Goal: Task Accomplishment & Management: Use online tool/utility

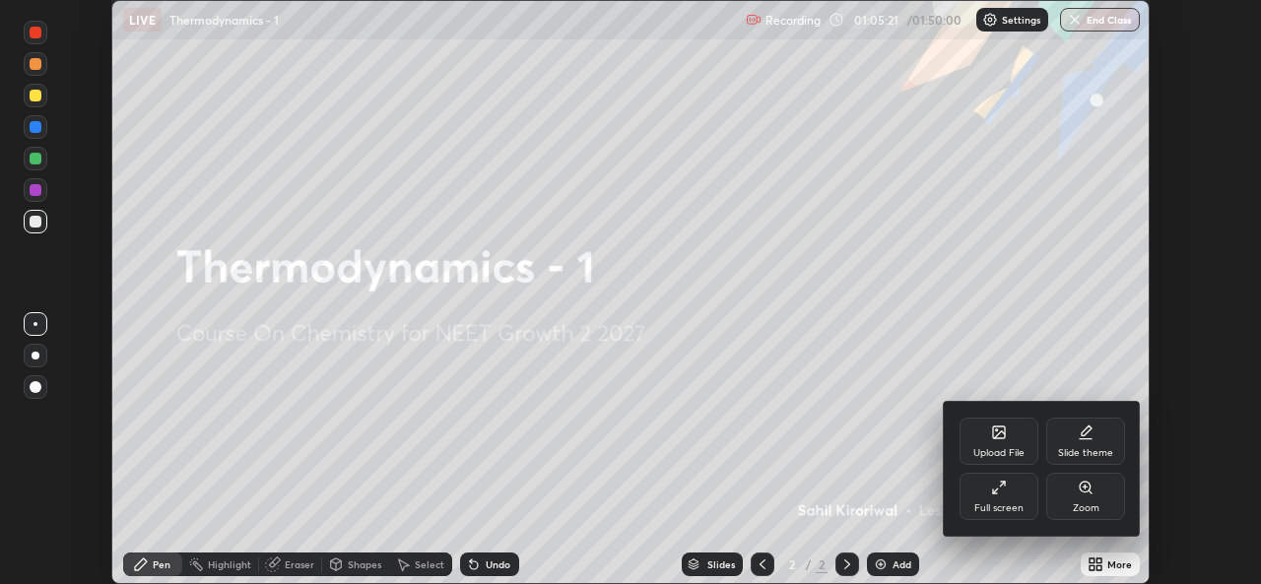
click at [1011, 508] on div "Full screen" at bounding box center [998, 508] width 49 height 10
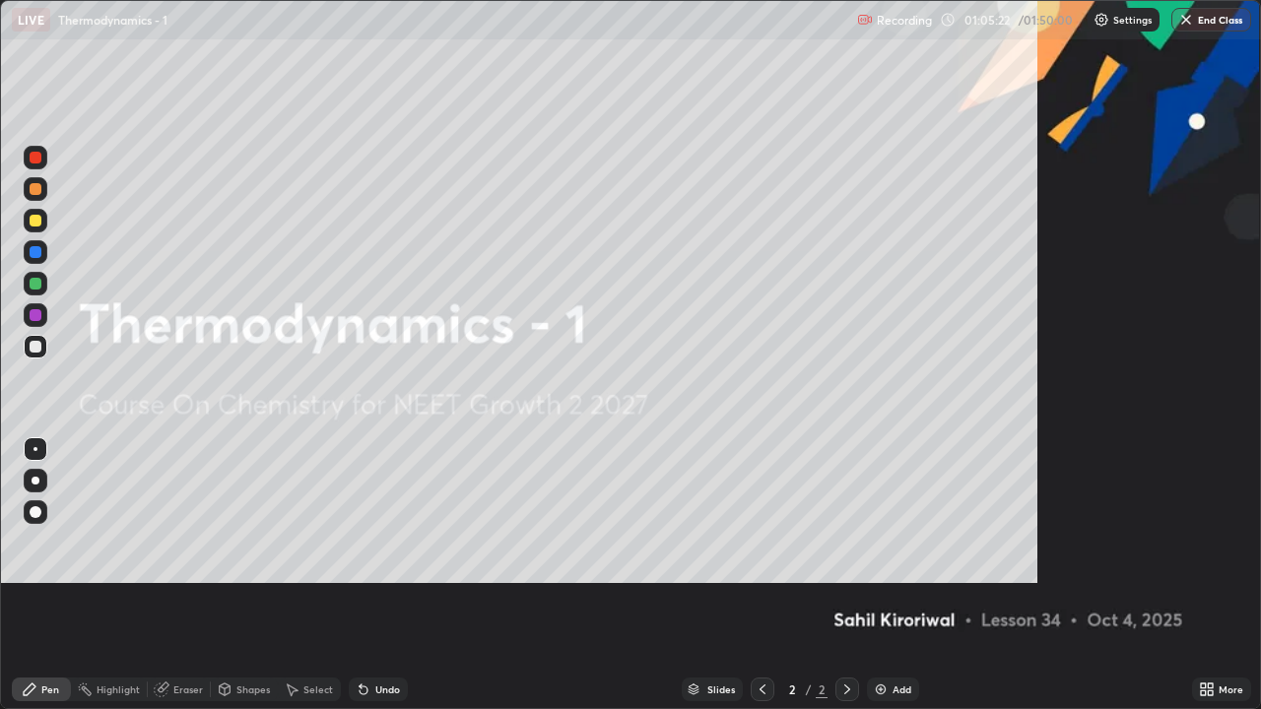
scroll to position [709, 1261]
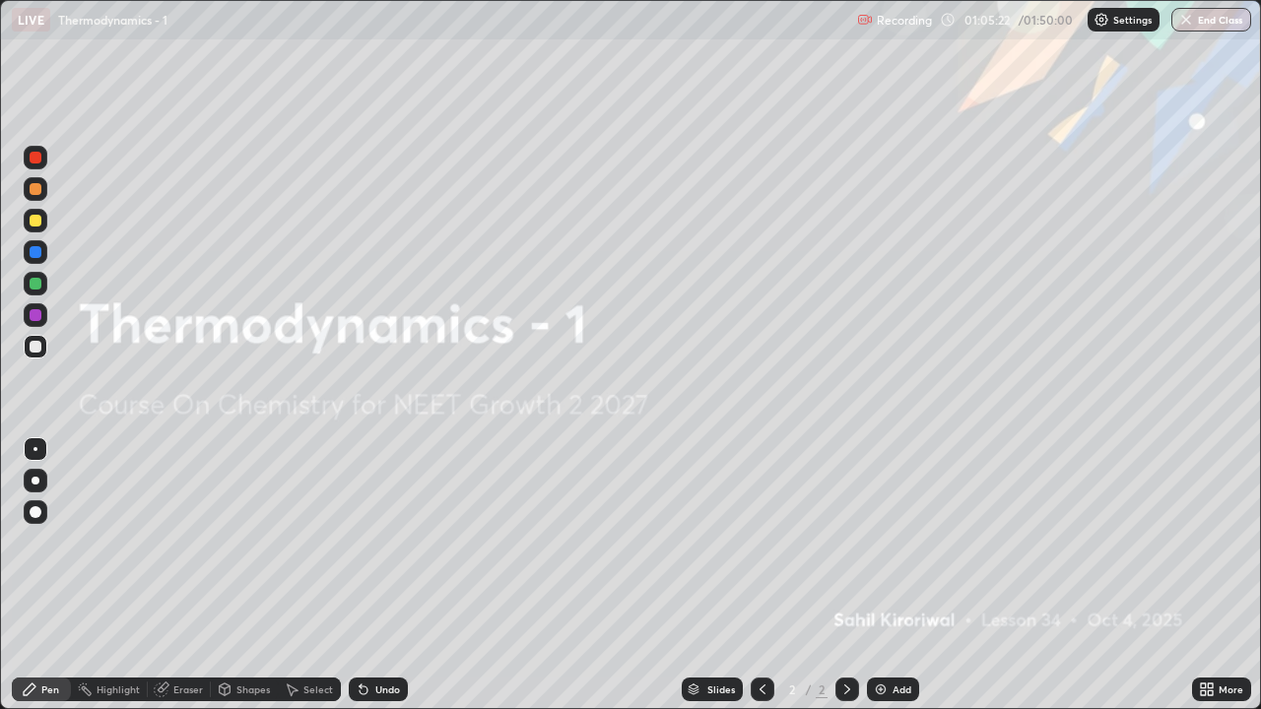
click at [900, 583] on div "Add" at bounding box center [893, 690] width 52 height 24
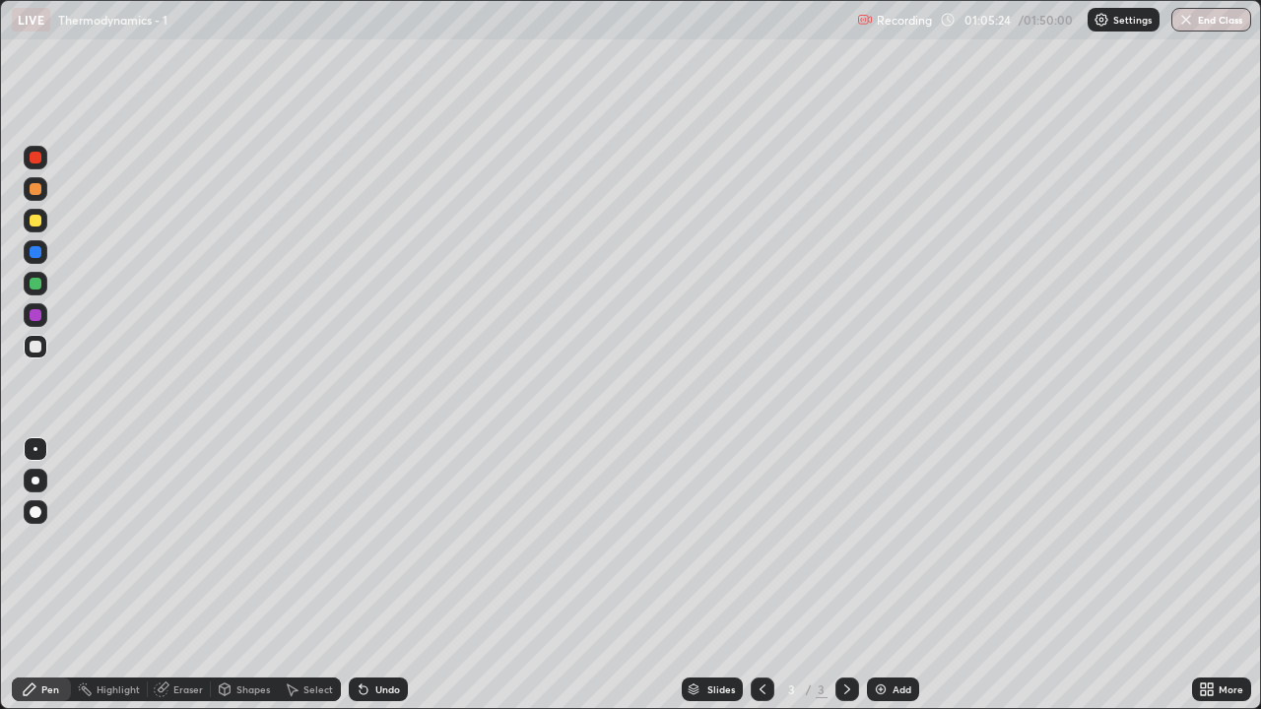
click at [32, 223] on div at bounding box center [36, 221] width 12 height 12
click at [36, 184] on div at bounding box center [36, 189] width 12 height 12
click at [378, 583] on div "Undo" at bounding box center [387, 690] width 25 height 10
click at [383, 583] on div "Undo" at bounding box center [378, 690] width 59 height 24
click at [379, 583] on div "Undo" at bounding box center [378, 690] width 59 height 24
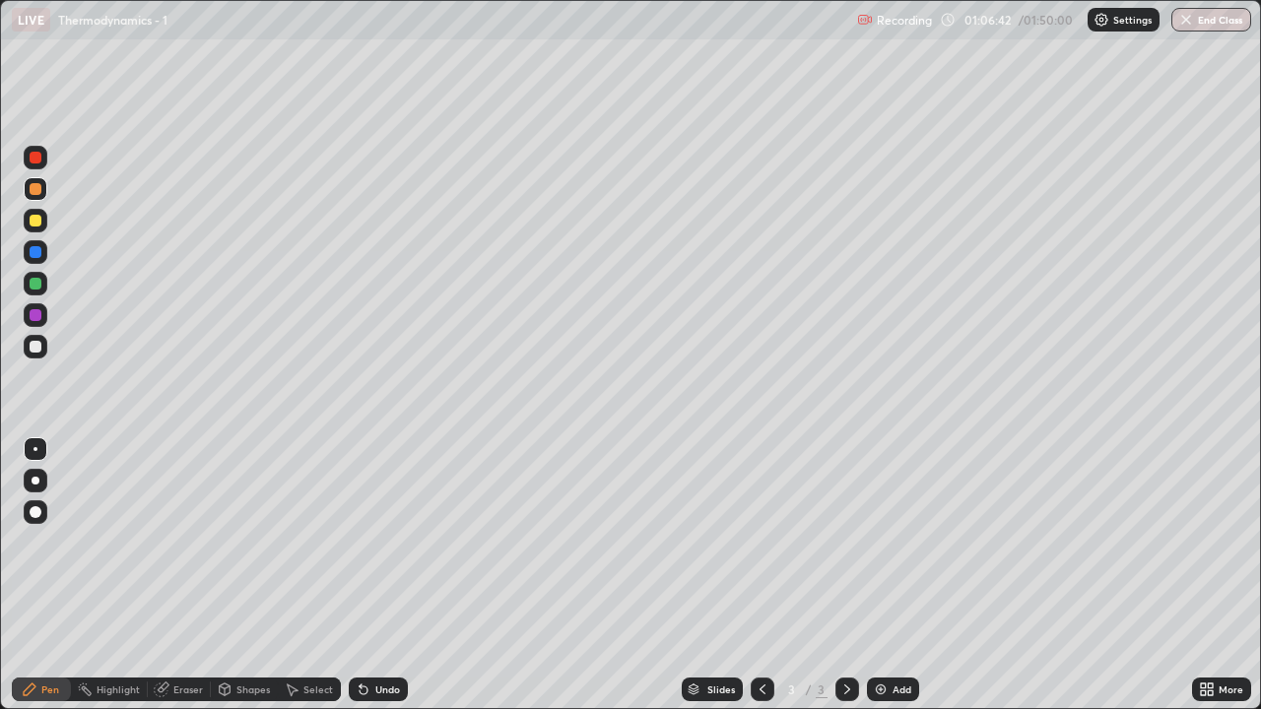
click at [368, 583] on div "Undo" at bounding box center [378, 690] width 59 height 24
click at [35, 222] on div at bounding box center [36, 221] width 12 height 12
click at [895, 583] on div "Add" at bounding box center [901, 690] width 19 height 10
click at [40, 346] on div at bounding box center [36, 347] width 12 height 12
click at [38, 219] on div at bounding box center [36, 221] width 12 height 12
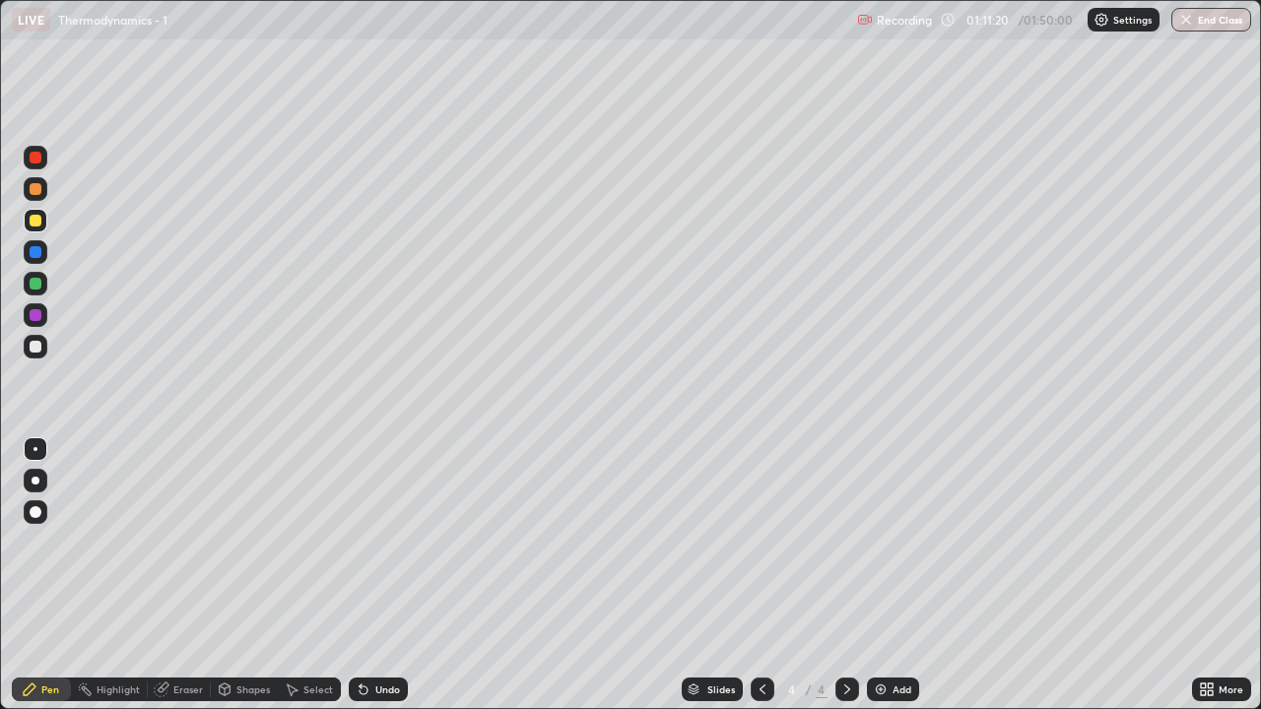
click at [375, 583] on div "Undo" at bounding box center [378, 690] width 59 height 24
click at [375, 583] on div "Undo" at bounding box center [387, 690] width 25 height 10
click at [877, 583] on img at bounding box center [881, 690] width 16 height 16
click at [375, 583] on div "Undo" at bounding box center [387, 690] width 25 height 10
click at [172, 583] on div "Eraser" at bounding box center [179, 690] width 63 height 24
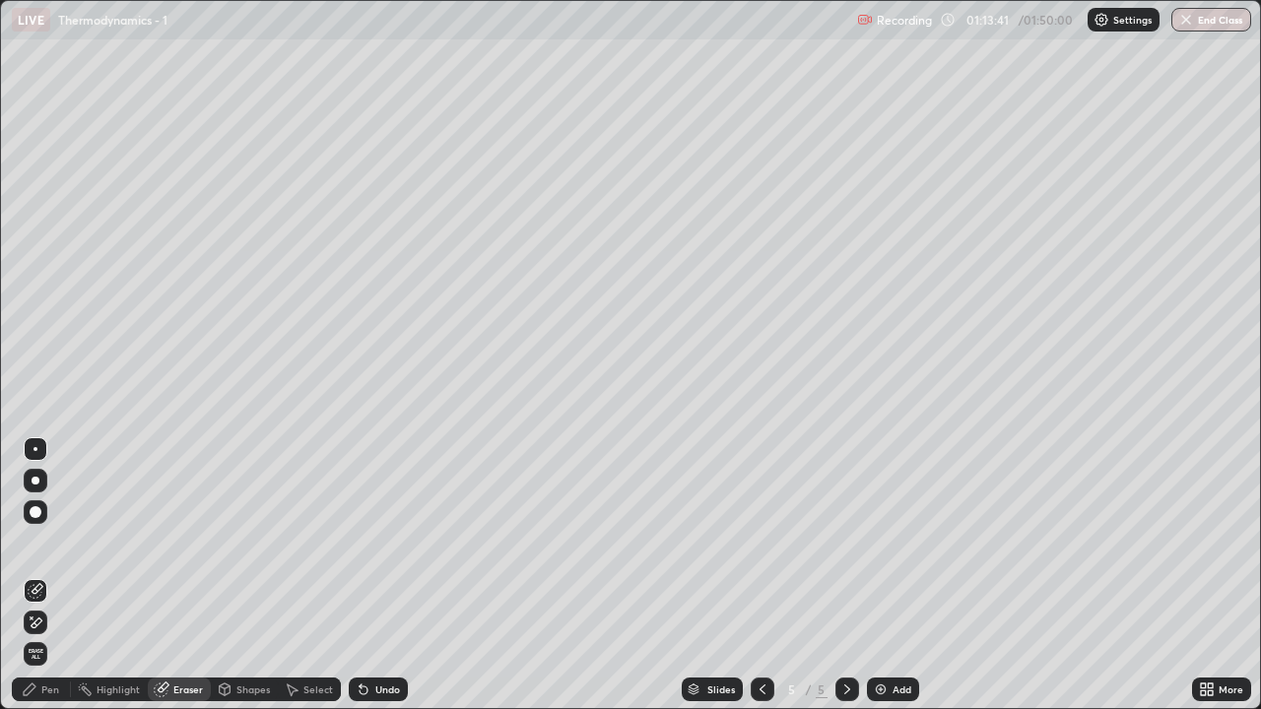
click at [37, 583] on div "Pen" at bounding box center [41, 690] width 59 height 24
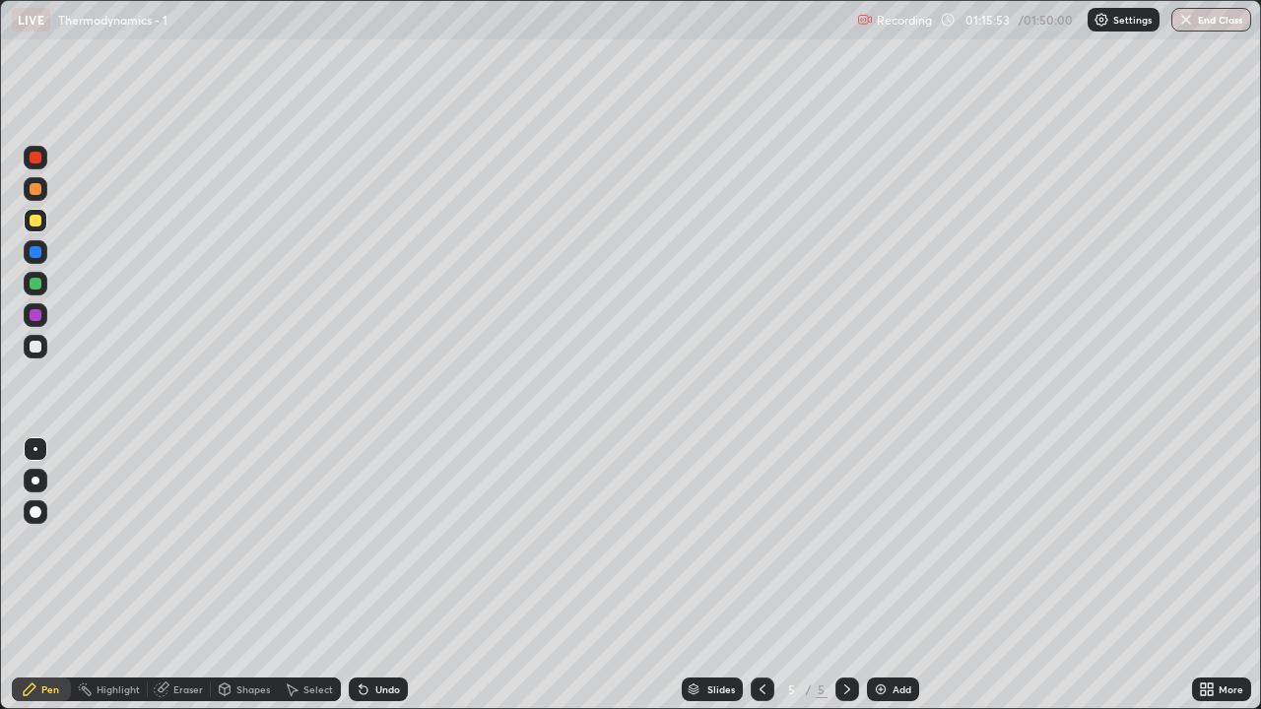
click at [38, 345] on div at bounding box center [36, 347] width 12 height 12
click at [893, 583] on div "Add" at bounding box center [901, 690] width 19 height 10
click at [33, 337] on div at bounding box center [36, 347] width 24 height 24
click at [32, 220] on div at bounding box center [36, 221] width 12 height 12
click at [389, 583] on div "Undo" at bounding box center [387, 690] width 25 height 10
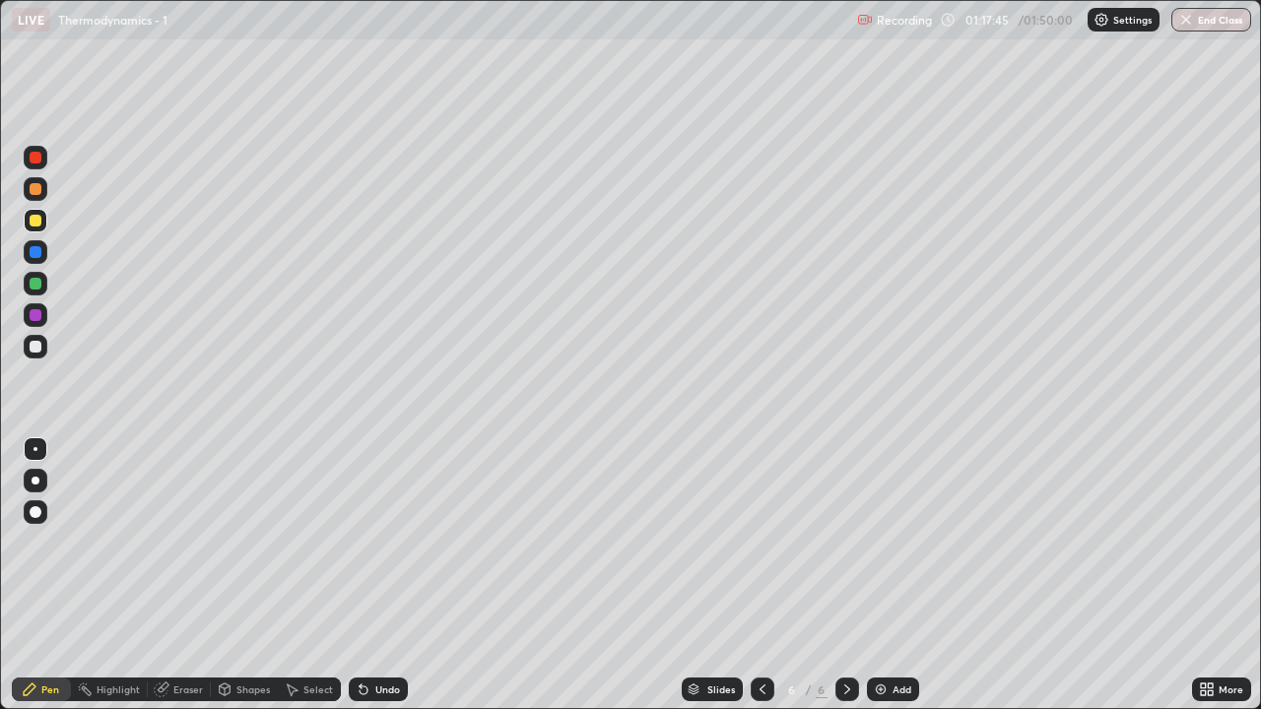
click at [383, 583] on div "Undo" at bounding box center [387, 690] width 25 height 10
click at [371, 583] on div "Undo" at bounding box center [378, 690] width 59 height 24
click at [375, 583] on div "Undo" at bounding box center [387, 690] width 25 height 10
click at [379, 583] on div "Undo" at bounding box center [387, 690] width 25 height 10
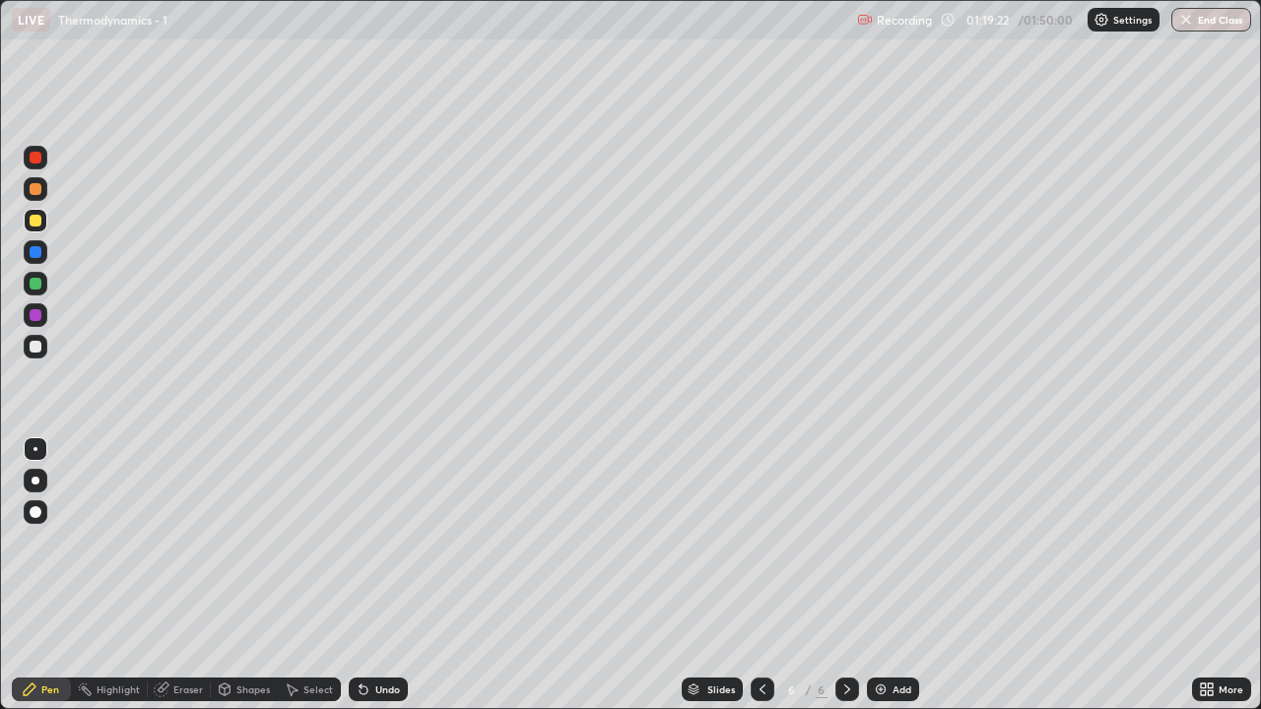
click at [381, 583] on div "Undo" at bounding box center [378, 690] width 59 height 24
click at [372, 583] on div "Undo" at bounding box center [378, 690] width 59 height 24
click at [883, 583] on img at bounding box center [881, 690] width 16 height 16
click at [751, 583] on div at bounding box center [763, 690] width 24 height 24
click at [381, 583] on div "Undo" at bounding box center [378, 690] width 59 height 24
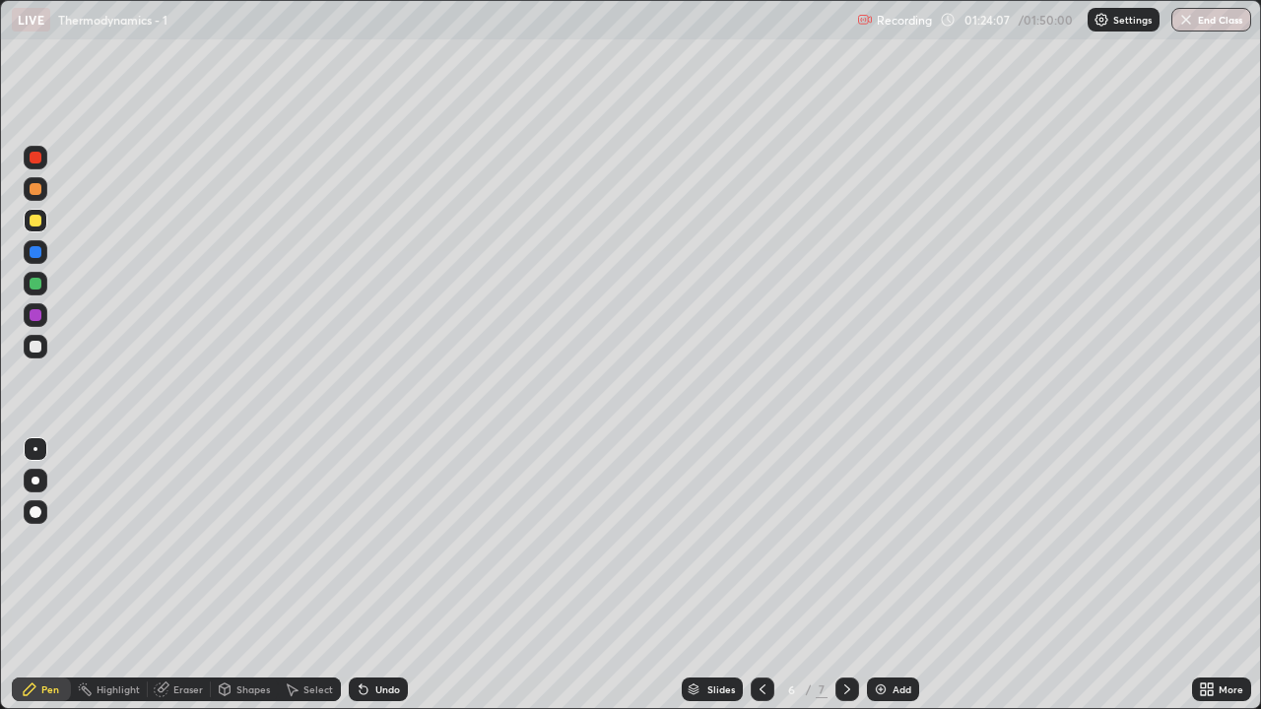
click at [368, 583] on icon at bounding box center [364, 690] width 16 height 16
click at [360, 583] on icon at bounding box center [361, 686] width 2 height 2
click at [365, 583] on div "Undo" at bounding box center [378, 690] width 59 height 24
click at [361, 583] on icon at bounding box center [364, 690] width 8 height 8
click at [382, 583] on div "Undo" at bounding box center [387, 690] width 25 height 10
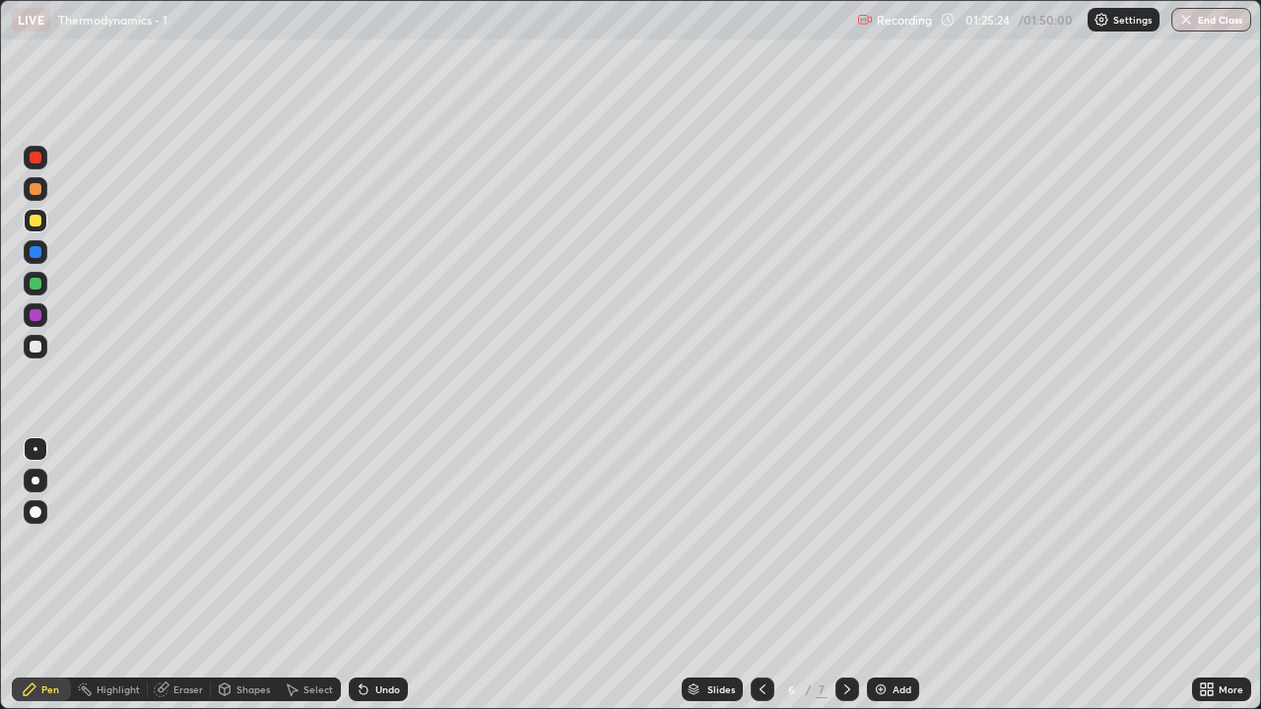
click at [383, 583] on div "Undo" at bounding box center [387, 690] width 25 height 10
click at [308, 583] on div "Select" at bounding box center [318, 690] width 30 height 10
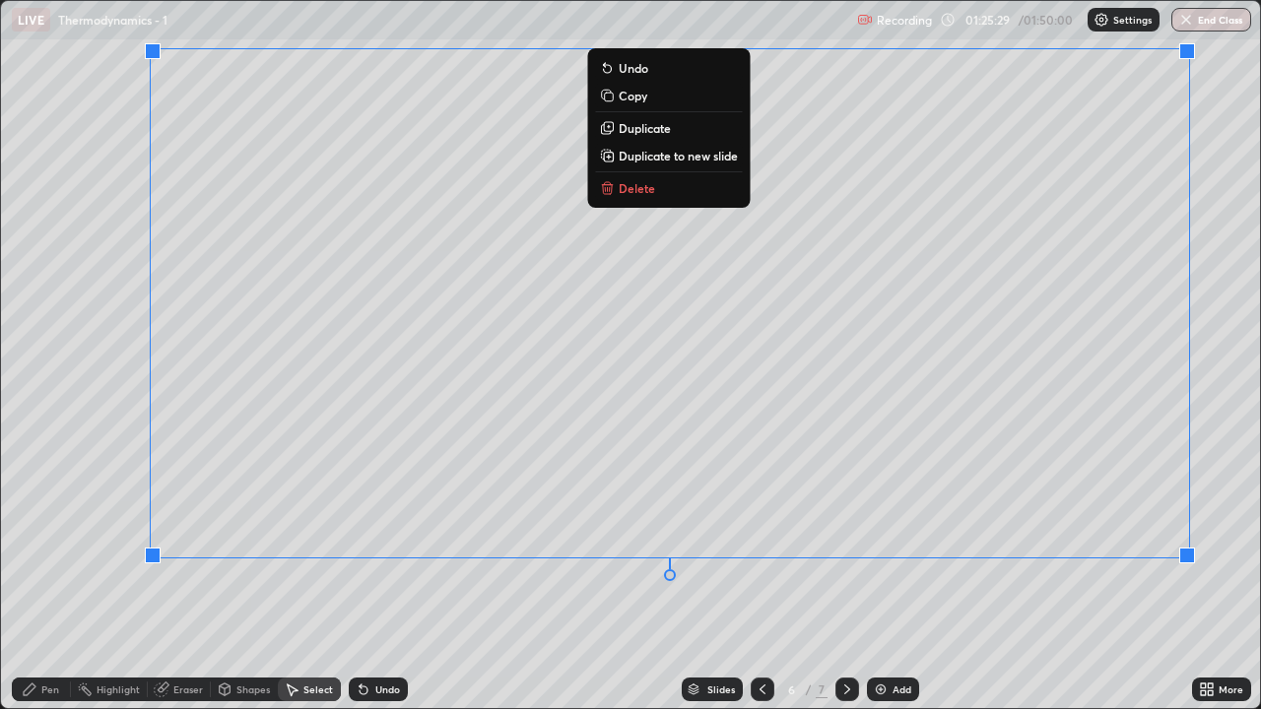
click at [721, 155] on p "Duplicate to new slide" at bounding box center [678, 156] width 119 height 16
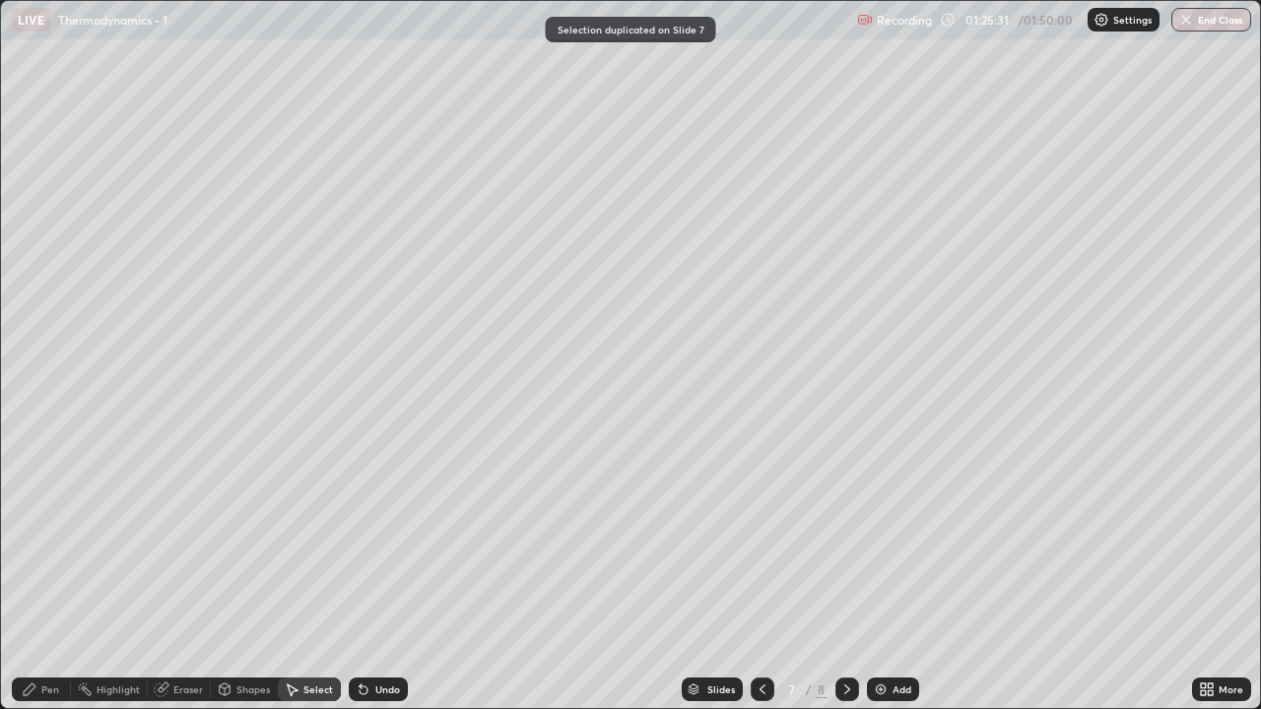
click at [255, 583] on div "Shapes" at bounding box center [252, 690] width 33 height 10
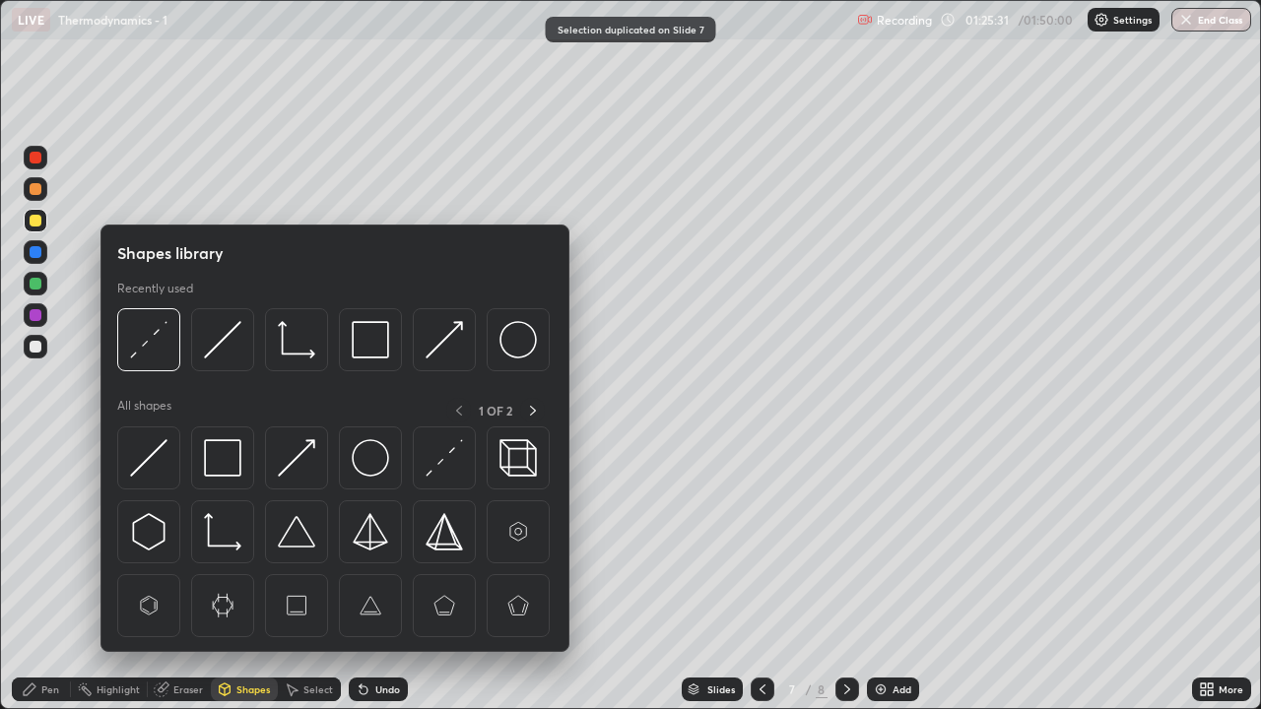
click at [181, 583] on div "Eraser" at bounding box center [179, 690] width 63 height 24
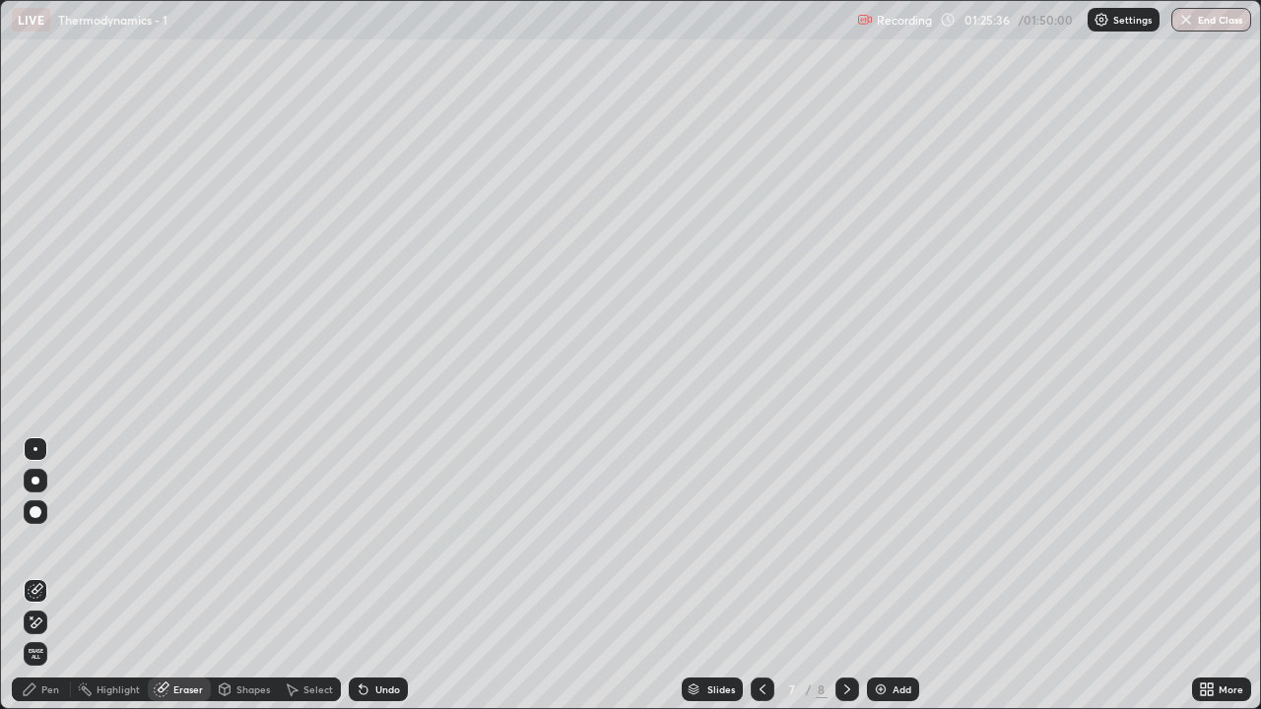
click at [33, 583] on icon at bounding box center [30, 690] width 16 height 16
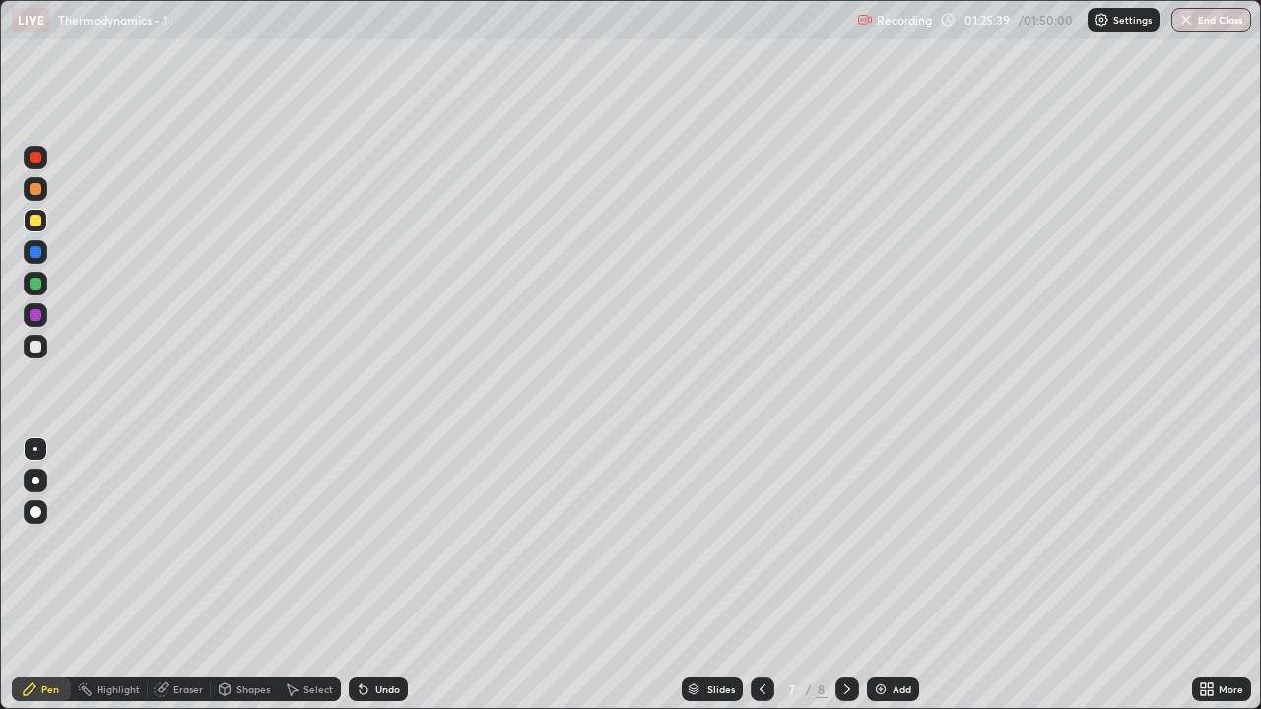
click at [375, 583] on div "Undo" at bounding box center [387, 690] width 25 height 10
click at [250, 583] on div "Shapes" at bounding box center [252, 690] width 33 height 10
click at [314, 583] on div "Select" at bounding box center [309, 690] width 63 height 24
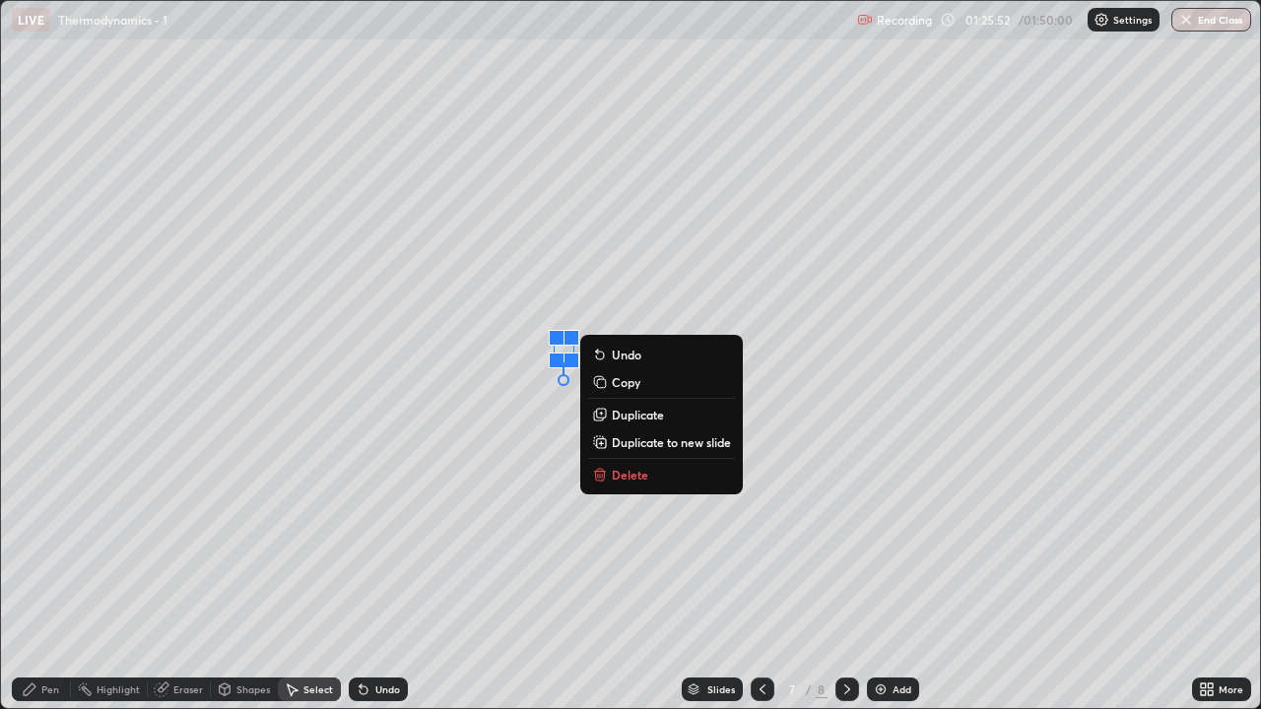
click at [488, 541] on div "0 ° Undo Copy Duplicate Duplicate to new slide Delete" at bounding box center [630, 354] width 1259 height 707
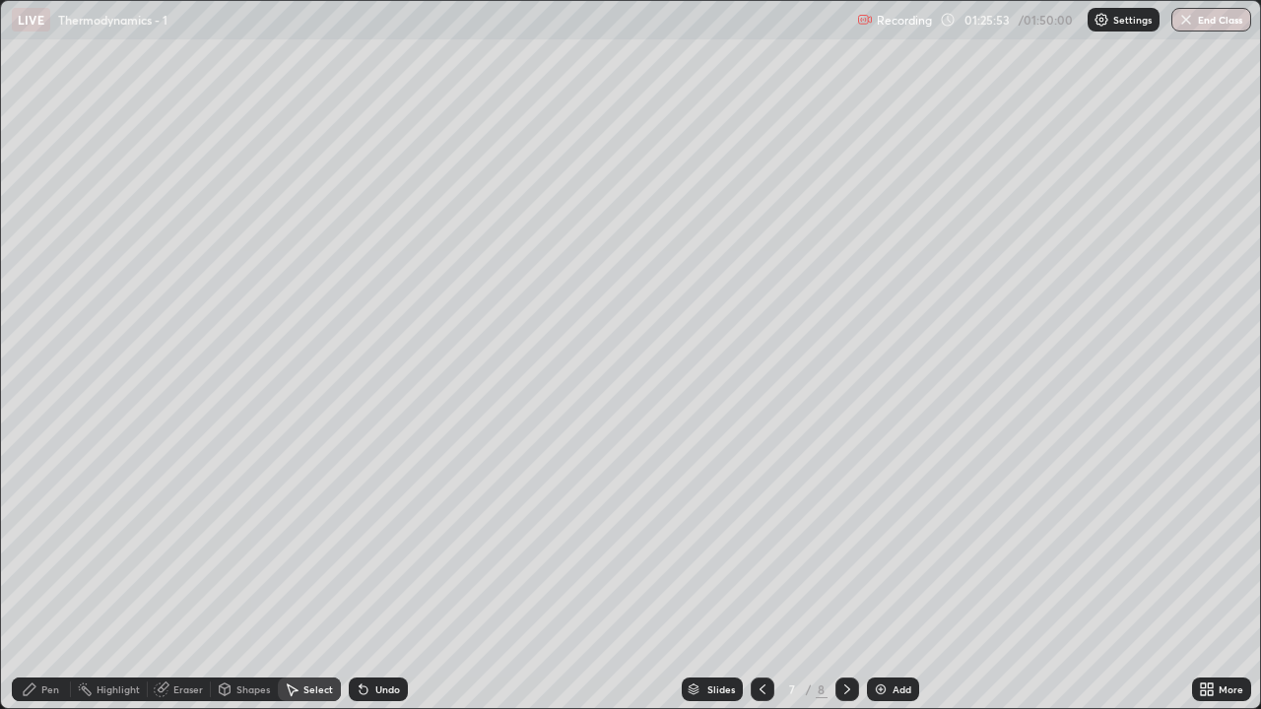
click at [240, 583] on div "Shapes" at bounding box center [252, 690] width 33 height 10
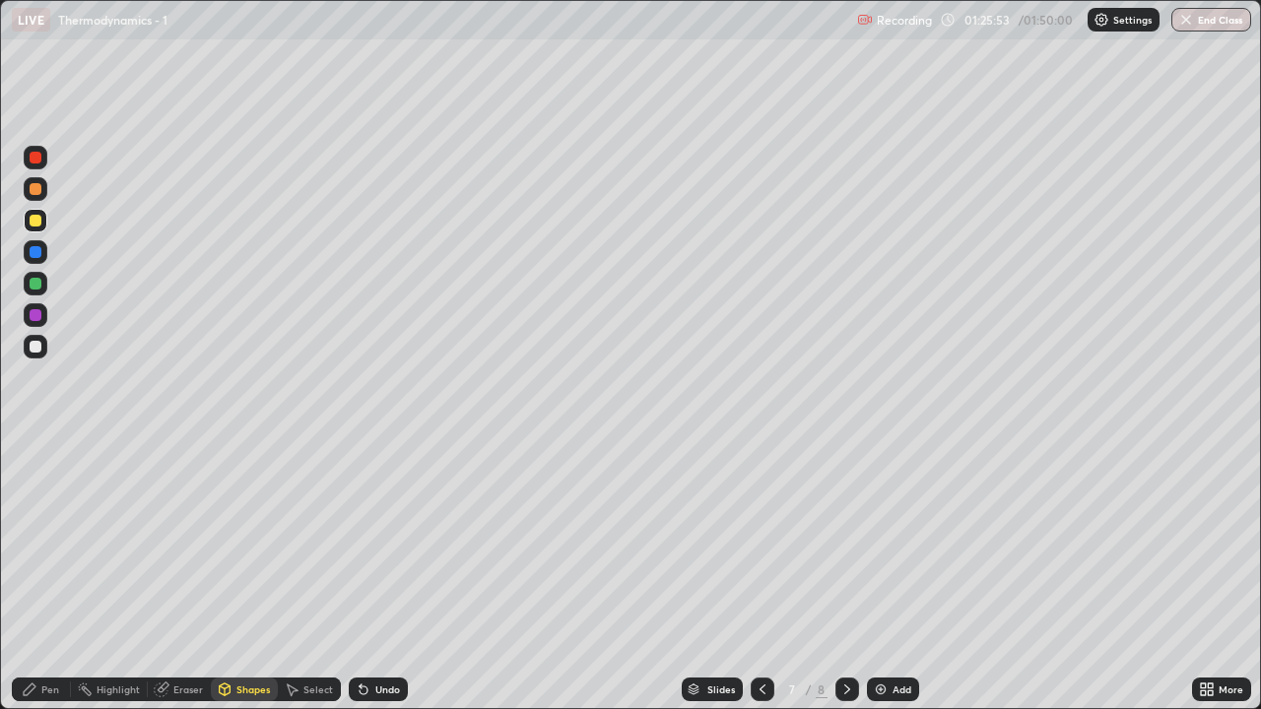
click at [189, 583] on div "Eraser" at bounding box center [188, 690] width 30 height 10
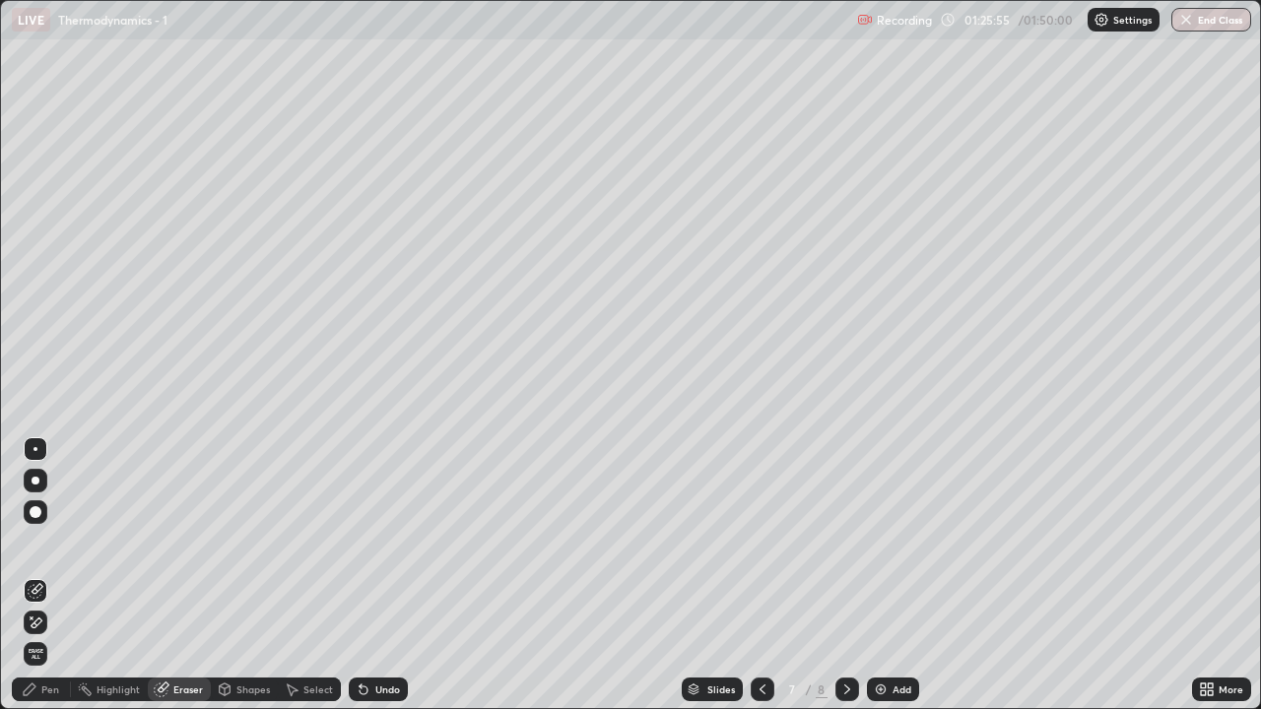
click at [30, 583] on icon at bounding box center [30, 690] width 12 height 12
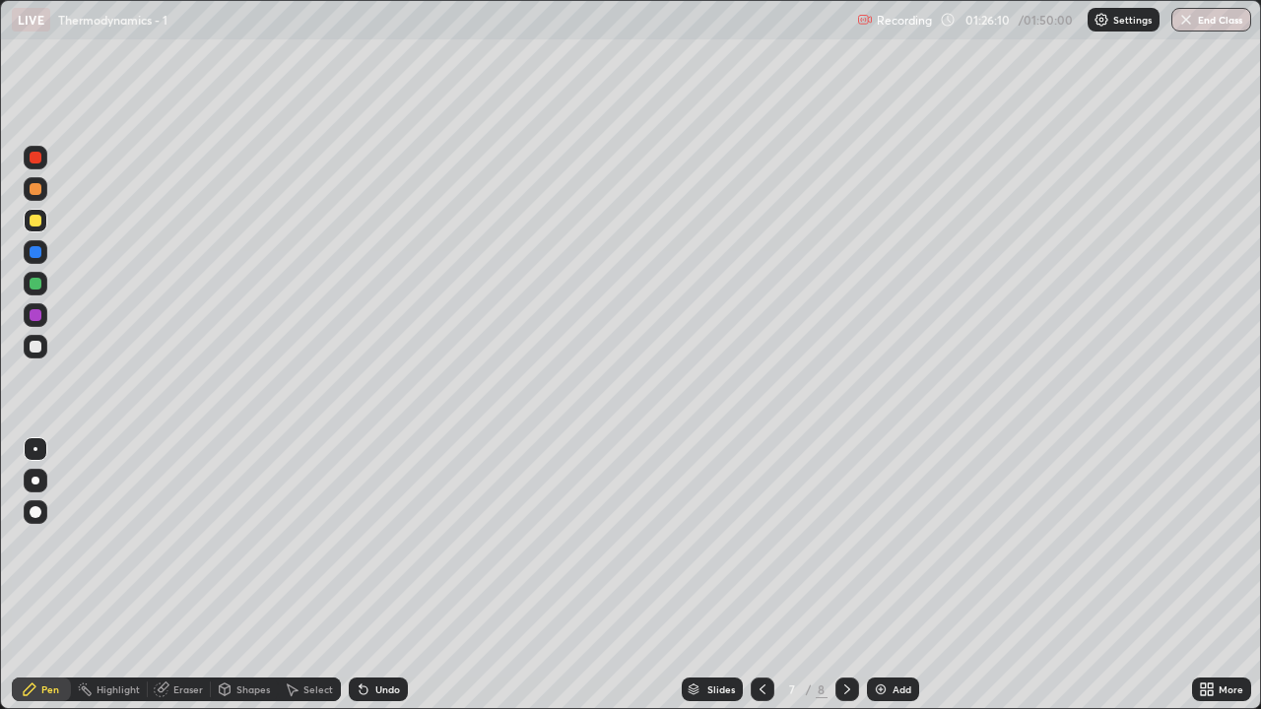
click at [845, 583] on icon at bounding box center [847, 690] width 16 height 16
click at [760, 583] on icon at bounding box center [762, 690] width 16 height 16
click at [887, 583] on div "Add" at bounding box center [893, 690] width 52 height 24
click at [760, 583] on icon at bounding box center [762, 690] width 16 height 16
click at [837, 583] on div at bounding box center [847, 690] width 24 height 24
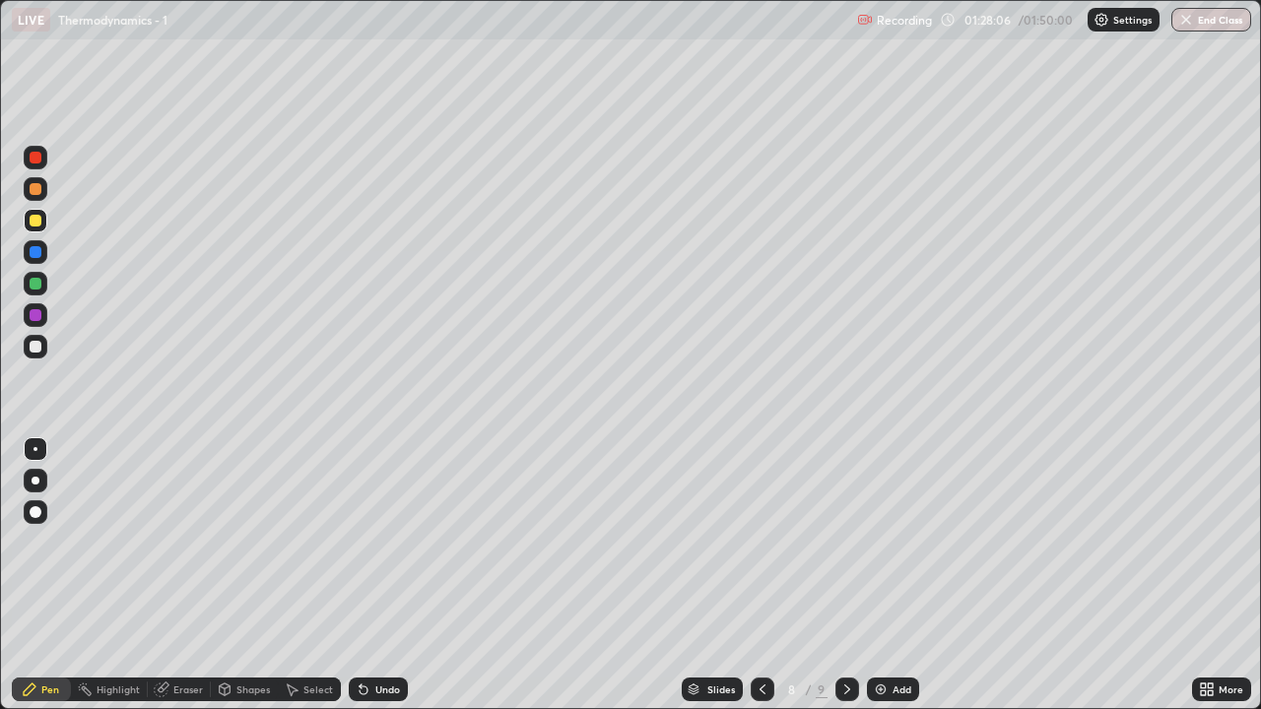
click at [760, 583] on div at bounding box center [763, 690] width 24 height 24
click at [839, 583] on icon at bounding box center [847, 690] width 16 height 16
click at [173, 583] on div "Eraser" at bounding box center [188, 690] width 30 height 10
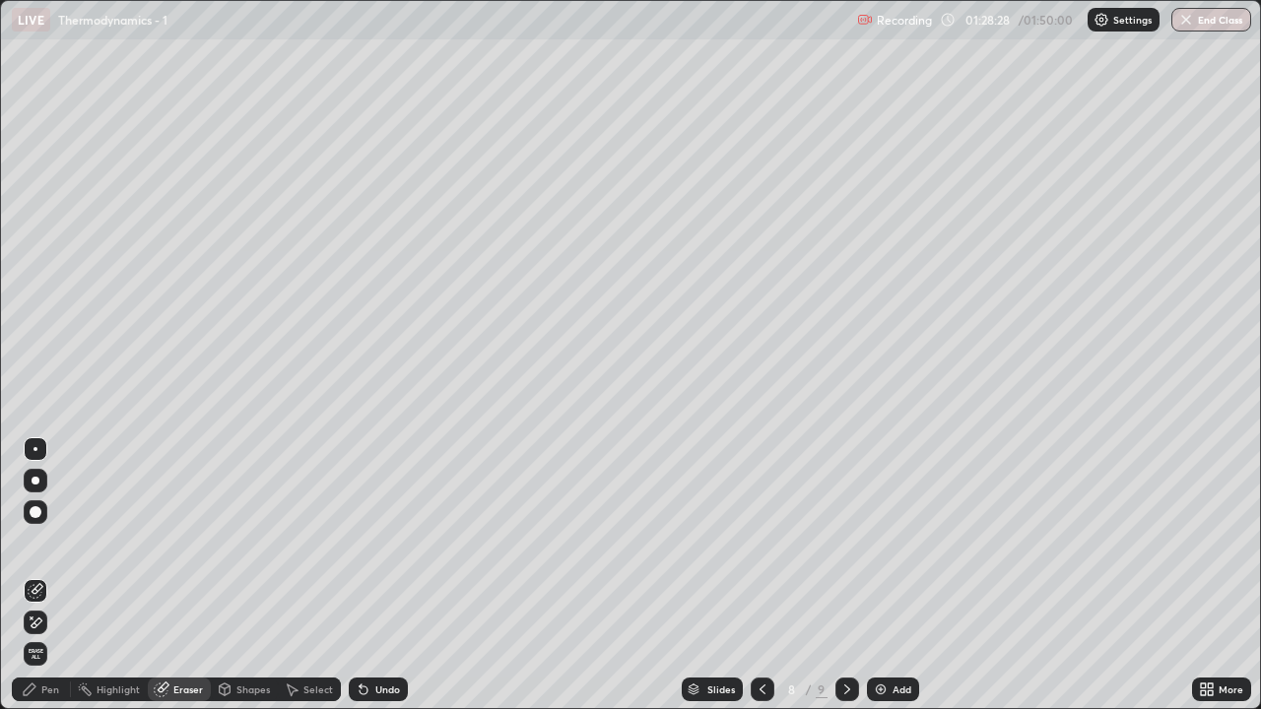
click at [248, 583] on div "Shapes" at bounding box center [252, 690] width 33 height 10
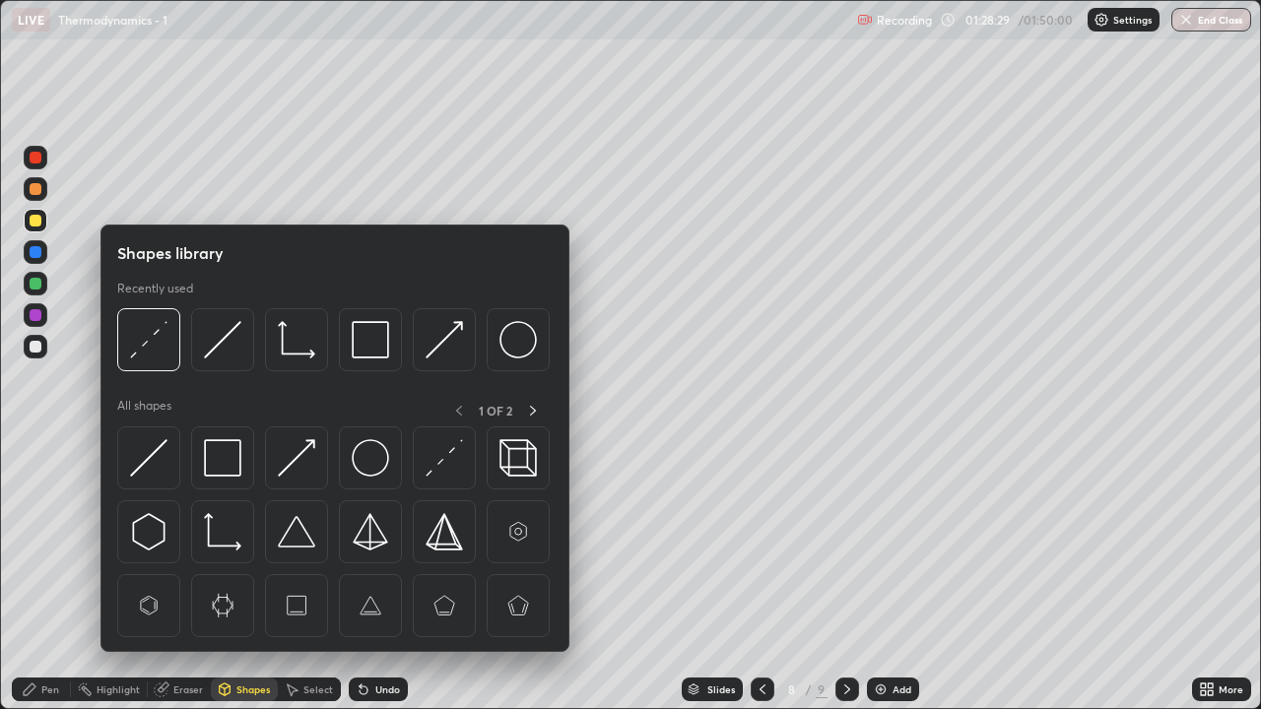
click at [179, 583] on div "Eraser" at bounding box center [188, 690] width 30 height 10
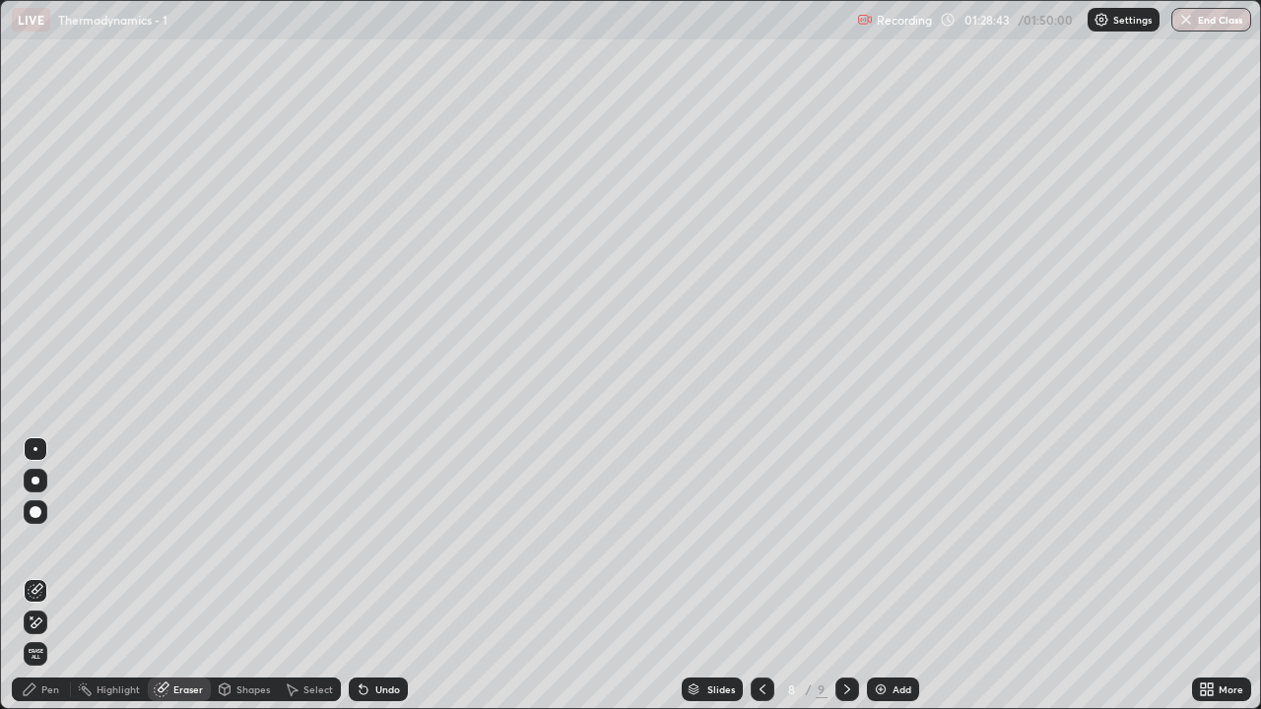
click at [35, 583] on icon at bounding box center [30, 690] width 16 height 16
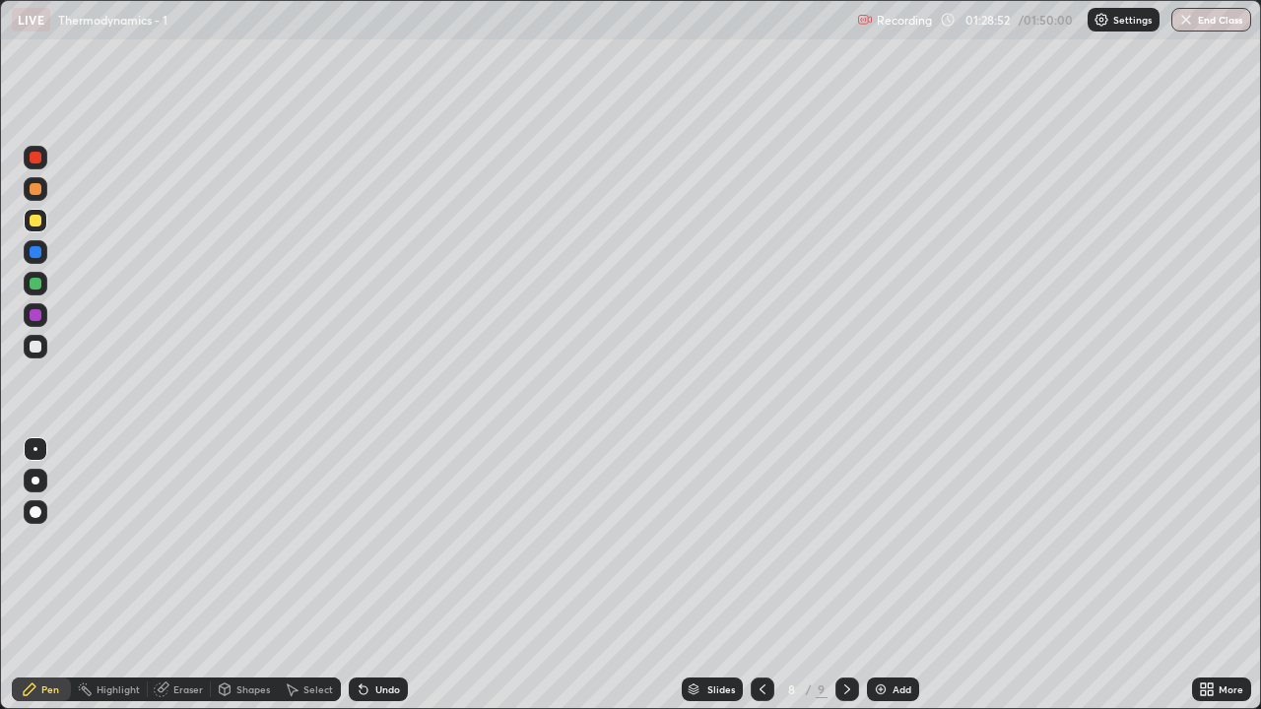
click at [379, 583] on div "Undo" at bounding box center [387, 690] width 25 height 10
click at [367, 583] on div "Undo" at bounding box center [378, 690] width 59 height 24
click at [368, 583] on icon at bounding box center [364, 690] width 16 height 16
click at [384, 583] on div "Undo" at bounding box center [387, 690] width 25 height 10
click at [391, 583] on div "Undo" at bounding box center [378, 690] width 59 height 24
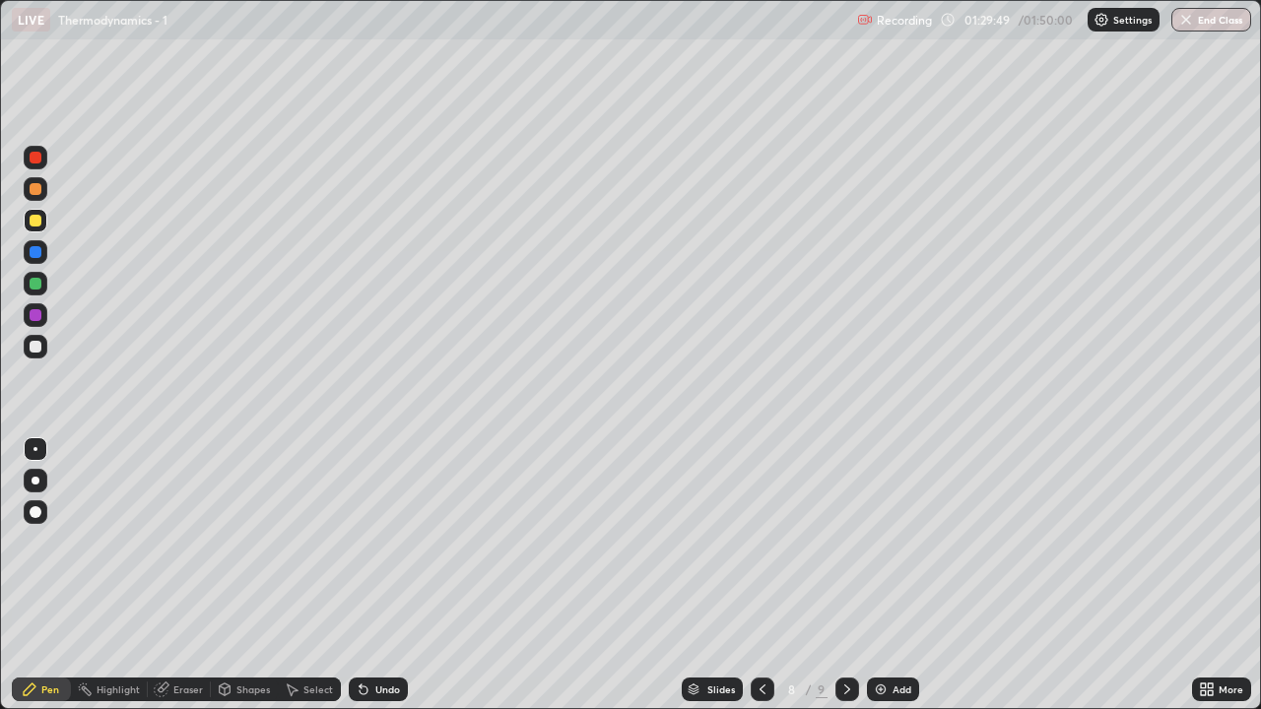
click at [369, 583] on div "Undo" at bounding box center [378, 690] width 59 height 24
click at [380, 583] on div "Undo" at bounding box center [378, 690] width 59 height 24
click at [906, 583] on div "Add" at bounding box center [901, 690] width 19 height 10
click at [37, 348] on div at bounding box center [36, 347] width 12 height 12
click at [41, 291] on div at bounding box center [36, 284] width 24 height 24
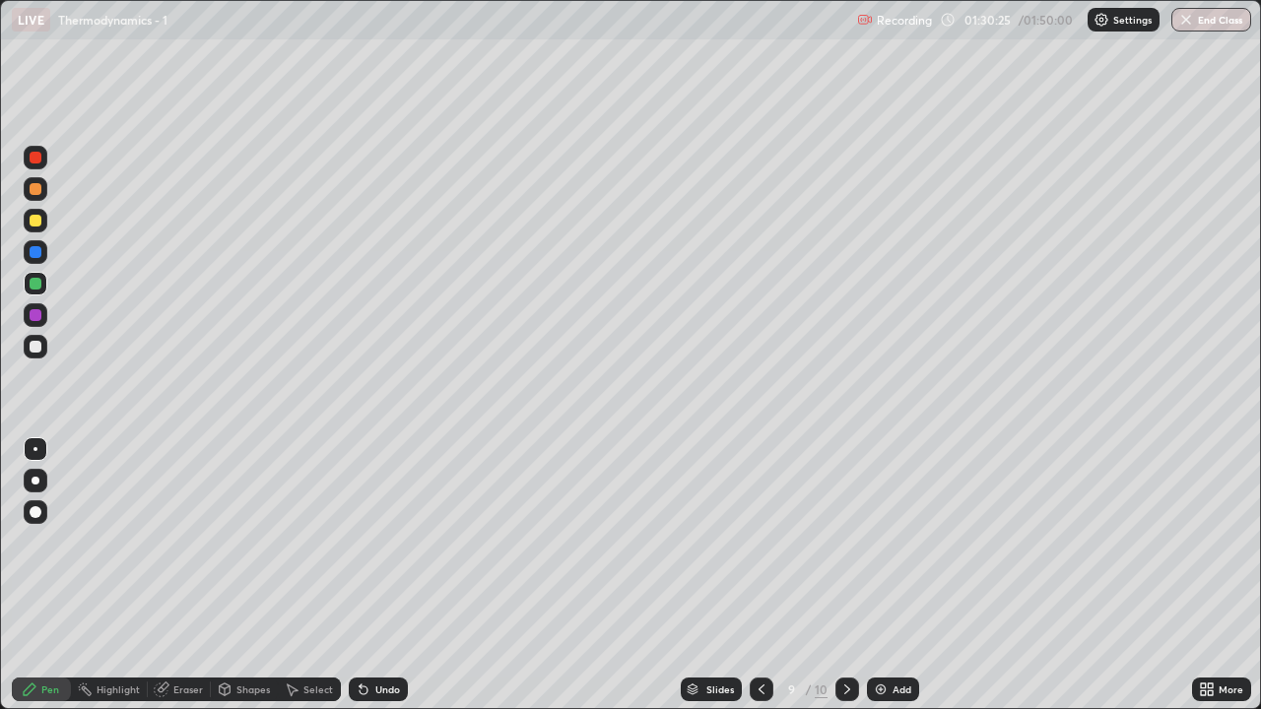
click at [34, 222] on div at bounding box center [36, 221] width 12 height 12
click at [369, 583] on div "Undo" at bounding box center [378, 690] width 59 height 24
click at [384, 583] on div "Undo" at bounding box center [387, 690] width 25 height 10
click at [303, 583] on div "Select" at bounding box center [318, 690] width 30 height 10
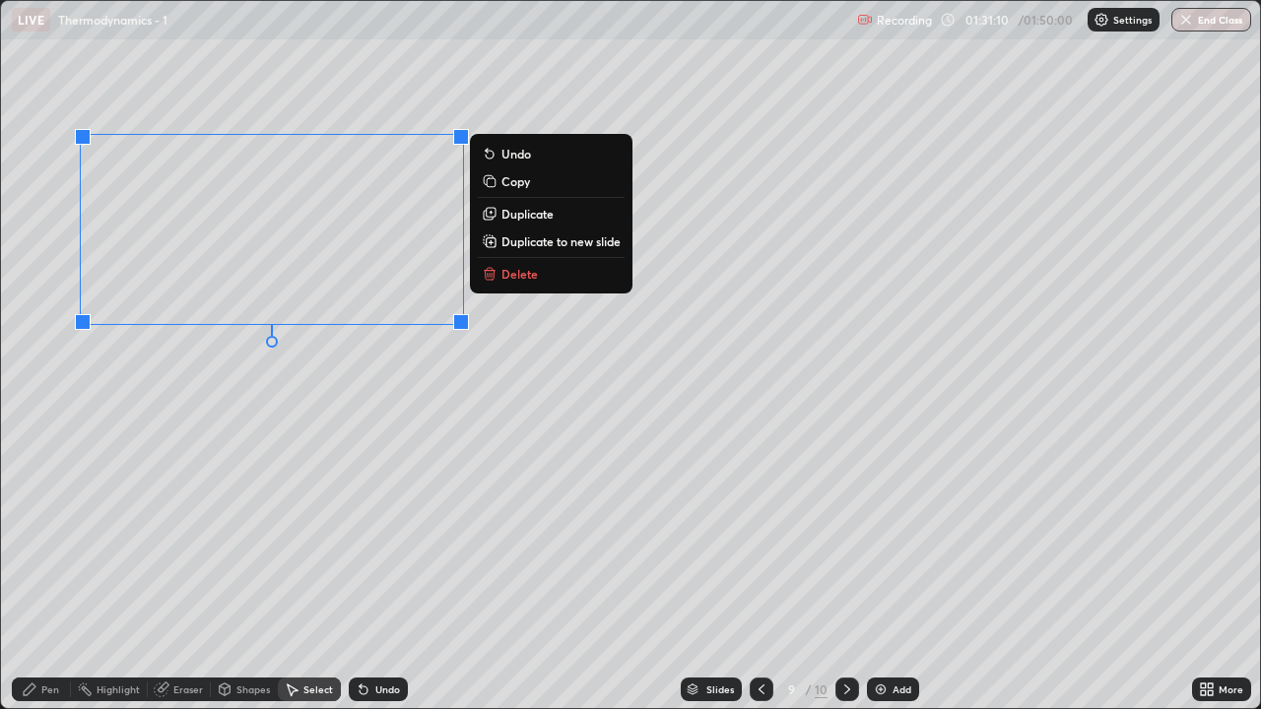
click at [524, 213] on p "Duplicate" at bounding box center [527, 214] width 52 height 16
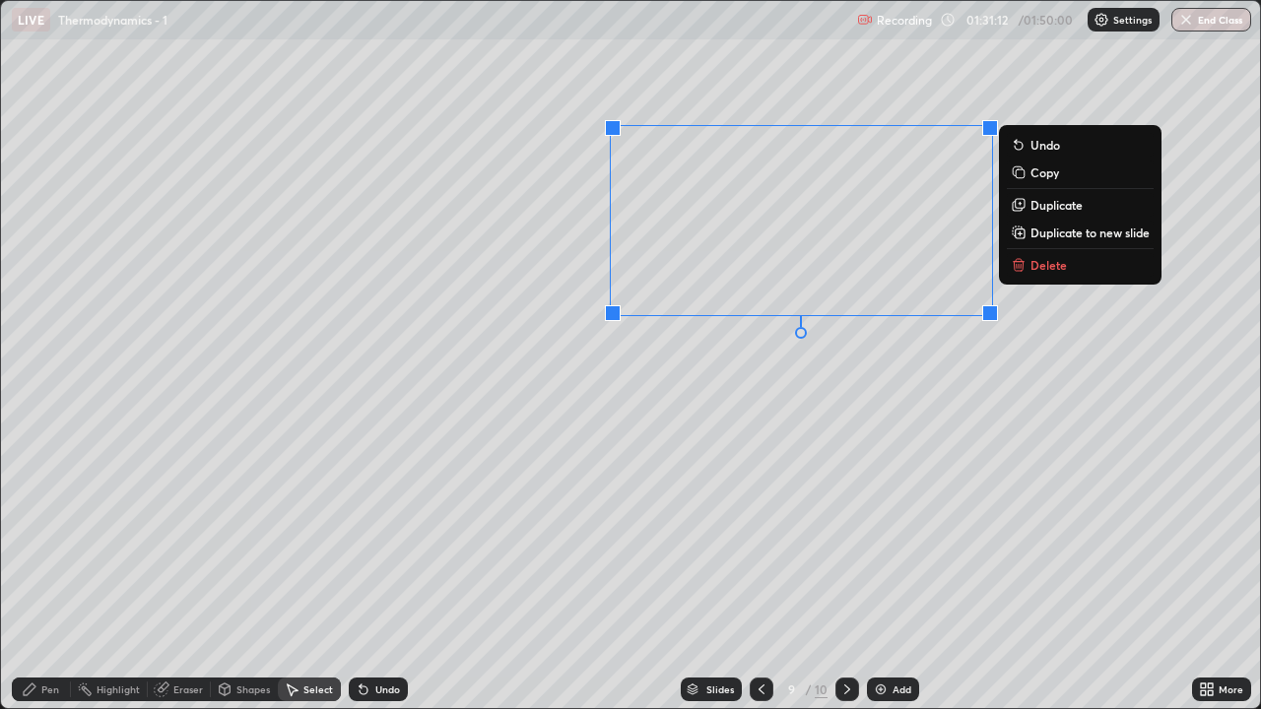
click at [750, 426] on div "0 ° Undo Copy Duplicate Duplicate to new slide Delete" at bounding box center [630, 354] width 1259 height 707
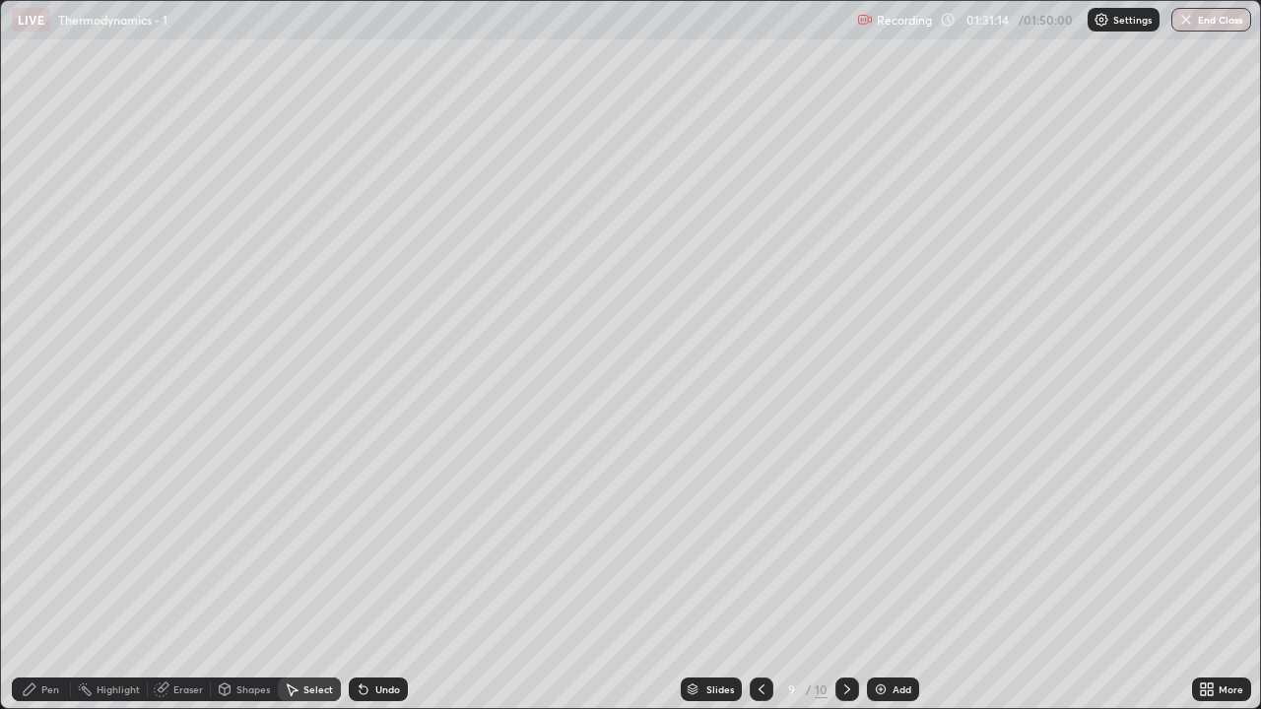
click at [184, 583] on div "Eraser" at bounding box center [188, 690] width 30 height 10
click at [29, 583] on div "Pen" at bounding box center [41, 690] width 59 height 24
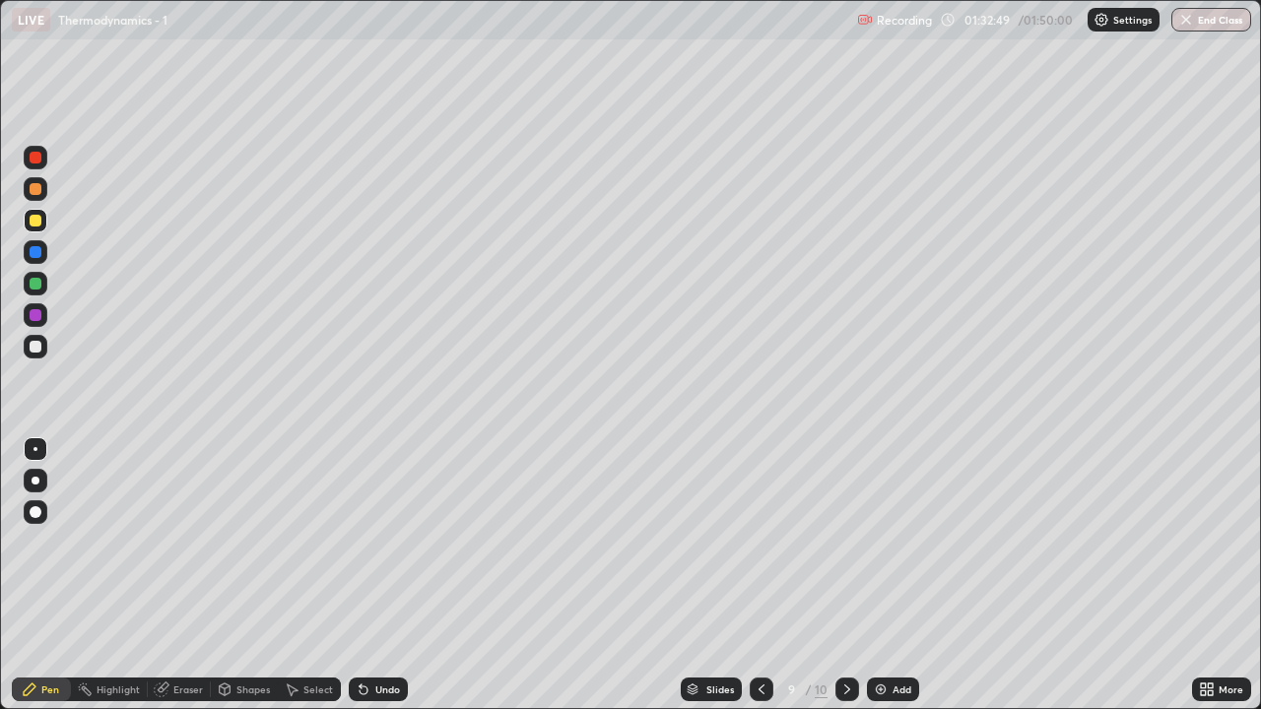
click at [184, 583] on div "Eraser" at bounding box center [179, 690] width 63 height 24
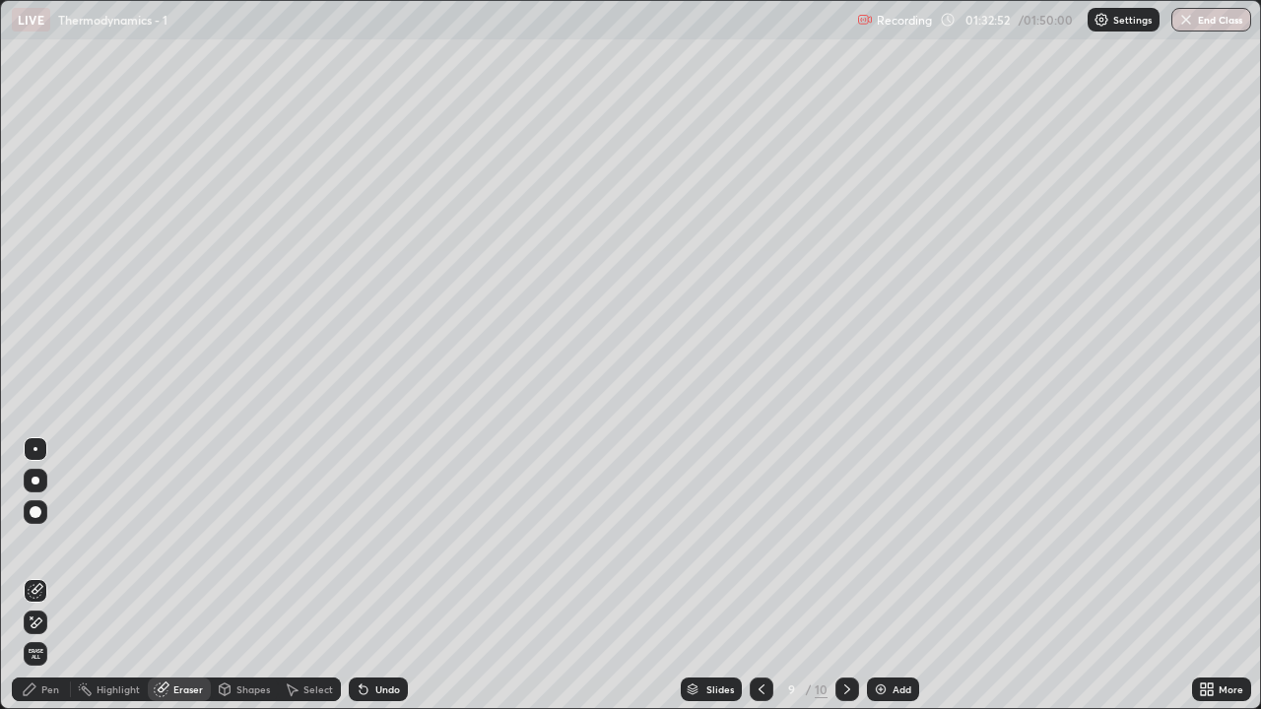
click at [46, 583] on div "Pen" at bounding box center [50, 690] width 18 height 10
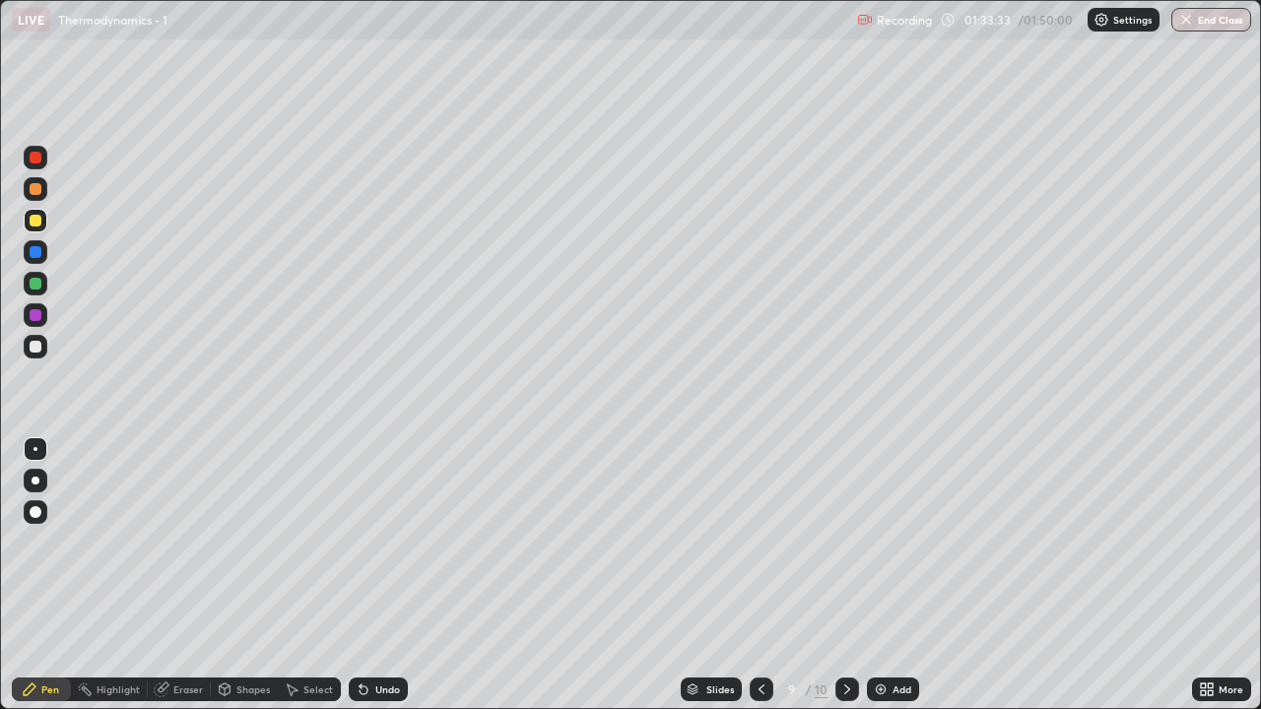
click at [34, 342] on div at bounding box center [36, 347] width 12 height 12
click at [370, 583] on div "Undo" at bounding box center [378, 690] width 59 height 24
click at [358, 583] on icon at bounding box center [364, 690] width 16 height 16
click at [842, 583] on icon at bounding box center [847, 690] width 16 height 16
click at [898, 583] on div "Add" at bounding box center [901, 690] width 19 height 10
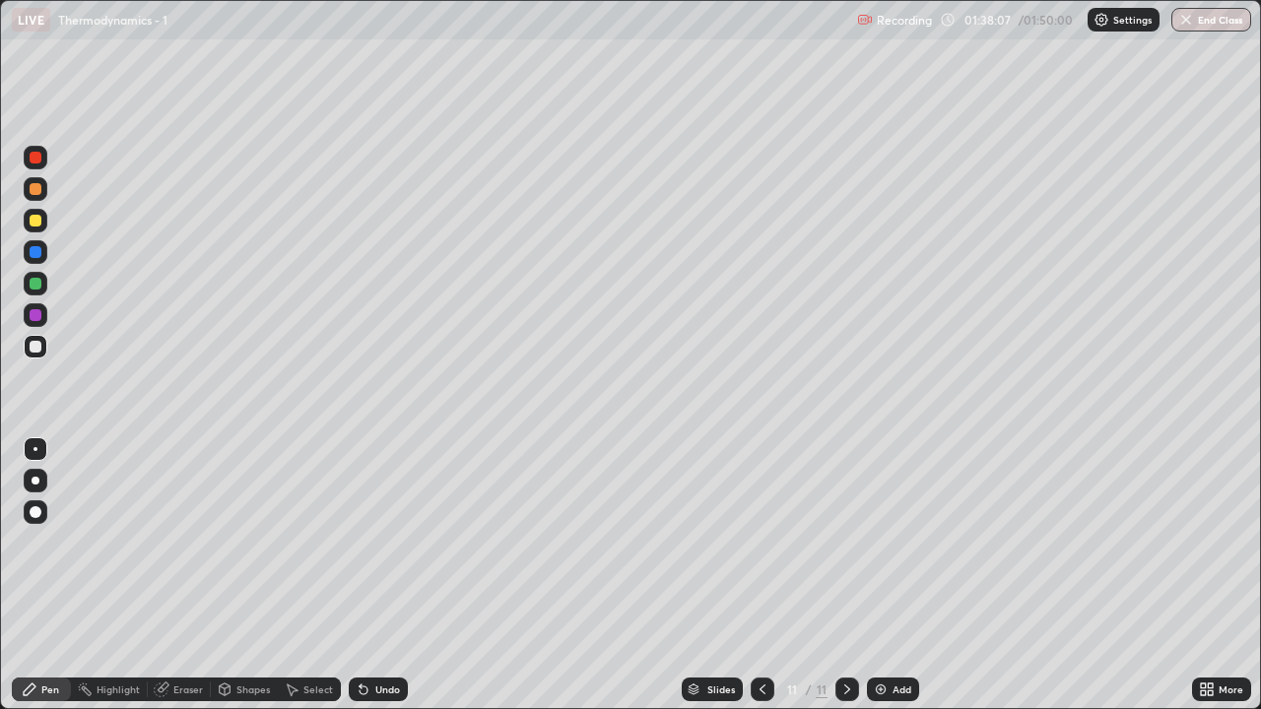
click at [29, 222] on div at bounding box center [36, 221] width 24 height 24
click at [387, 583] on div "Undo" at bounding box center [387, 690] width 25 height 10
click at [396, 583] on div "Undo" at bounding box center [387, 690] width 25 height 10
click at [35, 345] on div at bounding box center [36, 347] width 12 height 12
click at [34, 220] on div at bounding box center [36, 221] width 12 height 12
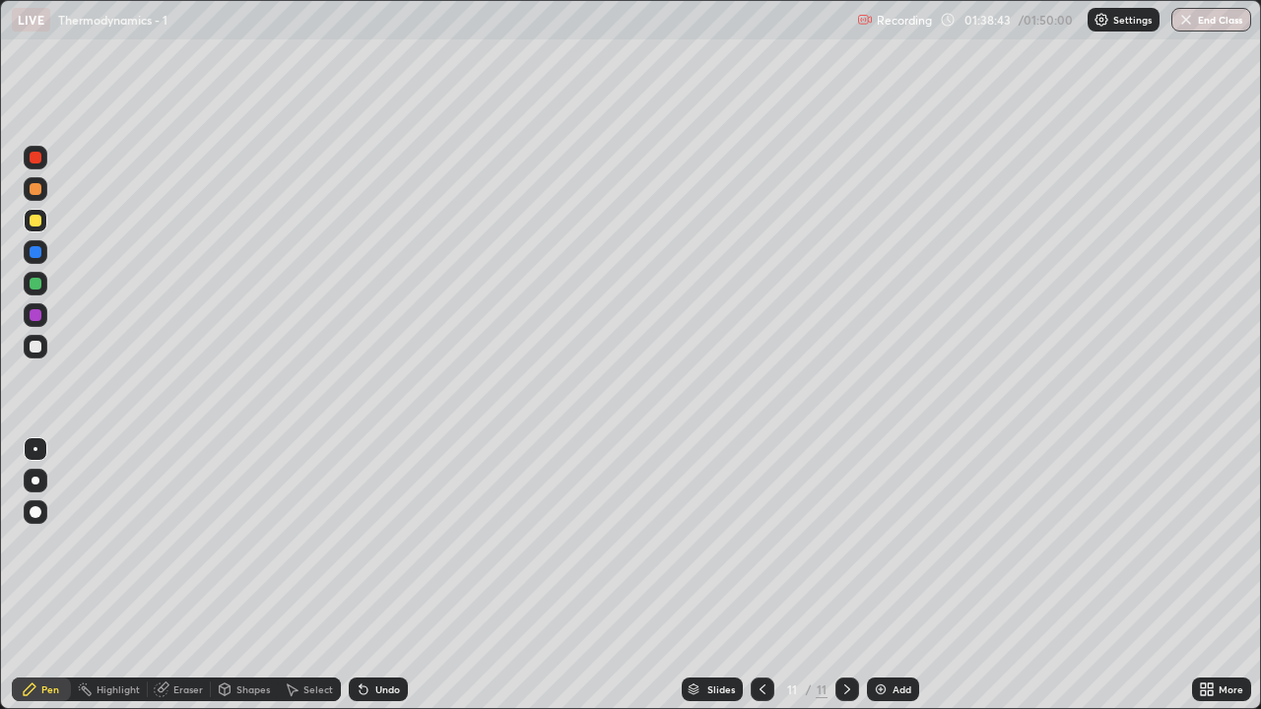
click at [36, 315] on div at bounding box center [36, 315] width 12 height 12
click at [33, 219] on div at bounding box center [36, 221] width 12 height 12
click at [378, 583] on div "Undo" at bounding box center [387, 690] width 25 height 10
click at [38, 346] on div at bounding box center [36, 347] width 12 height 12
click at [38, 183] on div at bounding box center [36, 189] width 12 height 12
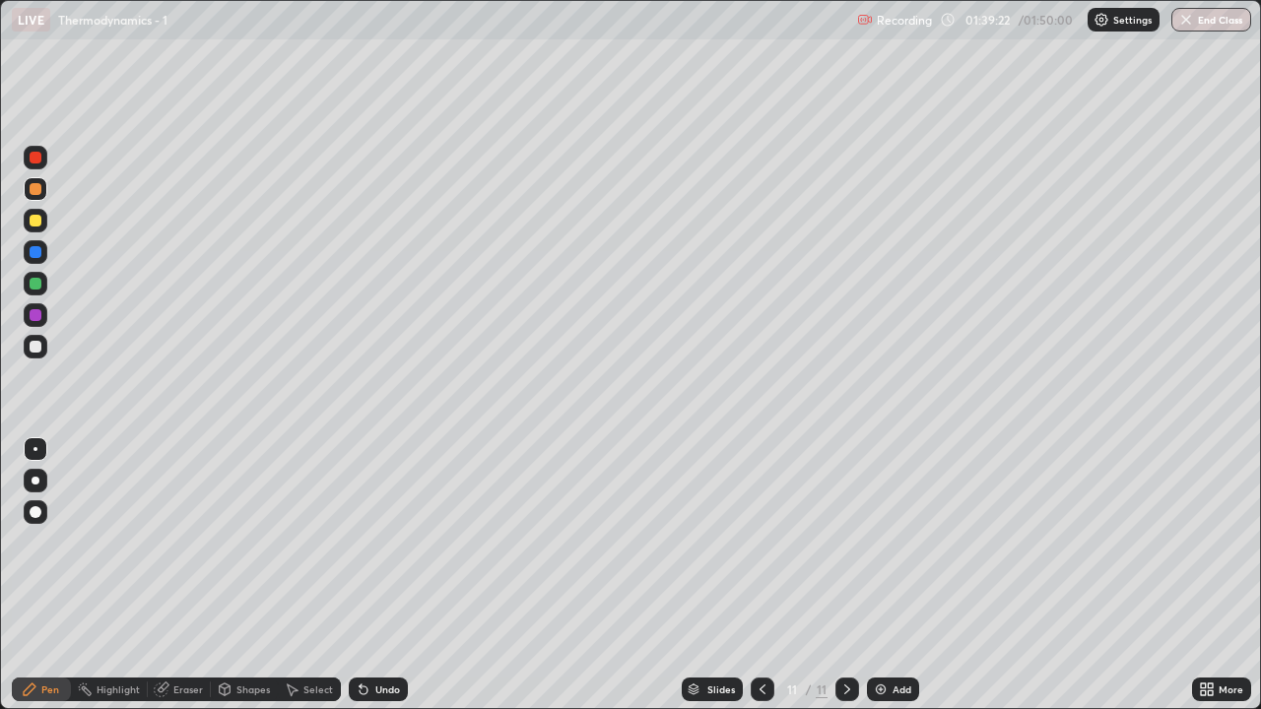
click at [39, 344] on div at bounding box center [36, 347] width 12 height 12
click at [377, 583] on div "Undo" at bounding box center [387, 690] width 25 height 10
click at [380, 583] on div "Undo" at bounding box center [387, 690] width 25 height 10
click at [391, 583] on div "Undo" at bounding box center [378, 690] width 59 height 24
click at [387, 583] on div "Undo" at bounding box center [387, 690] width 25 height 10
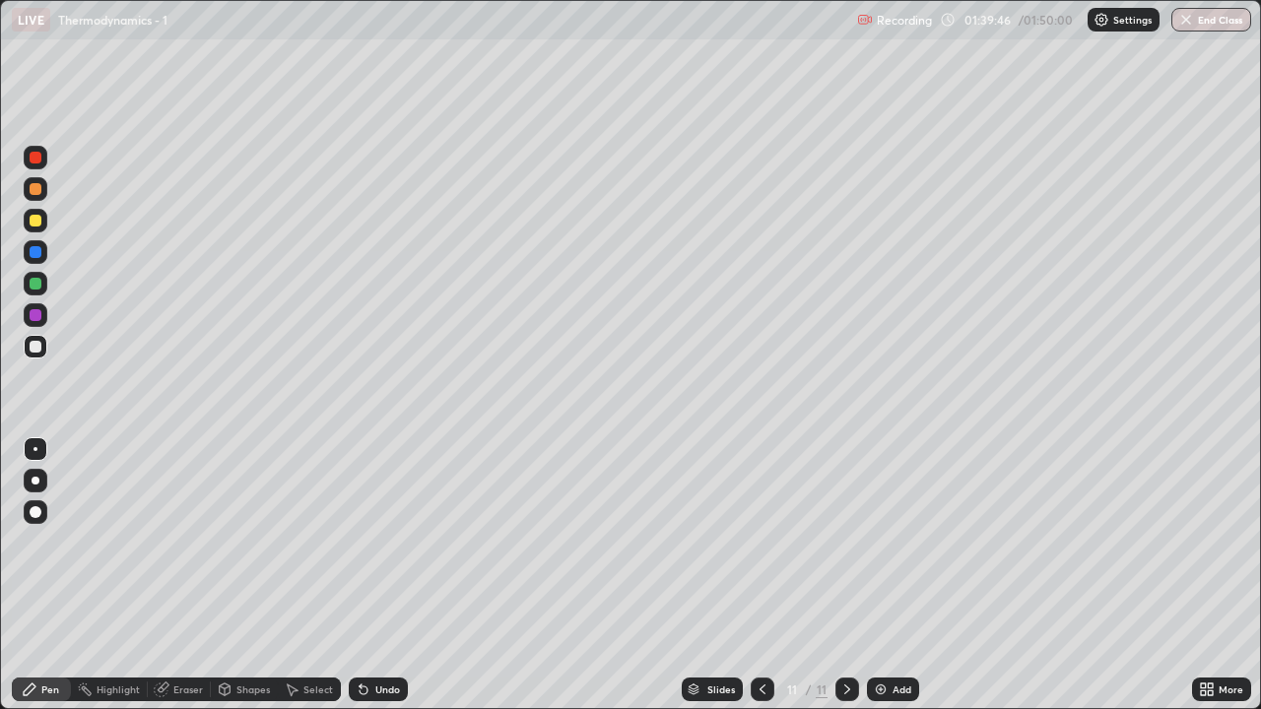
click at [383, 583] on div "Undo" at bounding box center [387, 690] width 25 height 10
click at [378, 583] on div "Undo" at bounding box center [378, 690] width 59 height 24
click at [376, 583] on div "Undo" at bounding box center [387, 690] width 25 height 10
click at [377, 583] on div "Undo" at bounding box center [378, 690] width 59 height 24
click at [0, 445] on div "Setting up your live class" at bounding box center [630, 354] width 1261 height 709
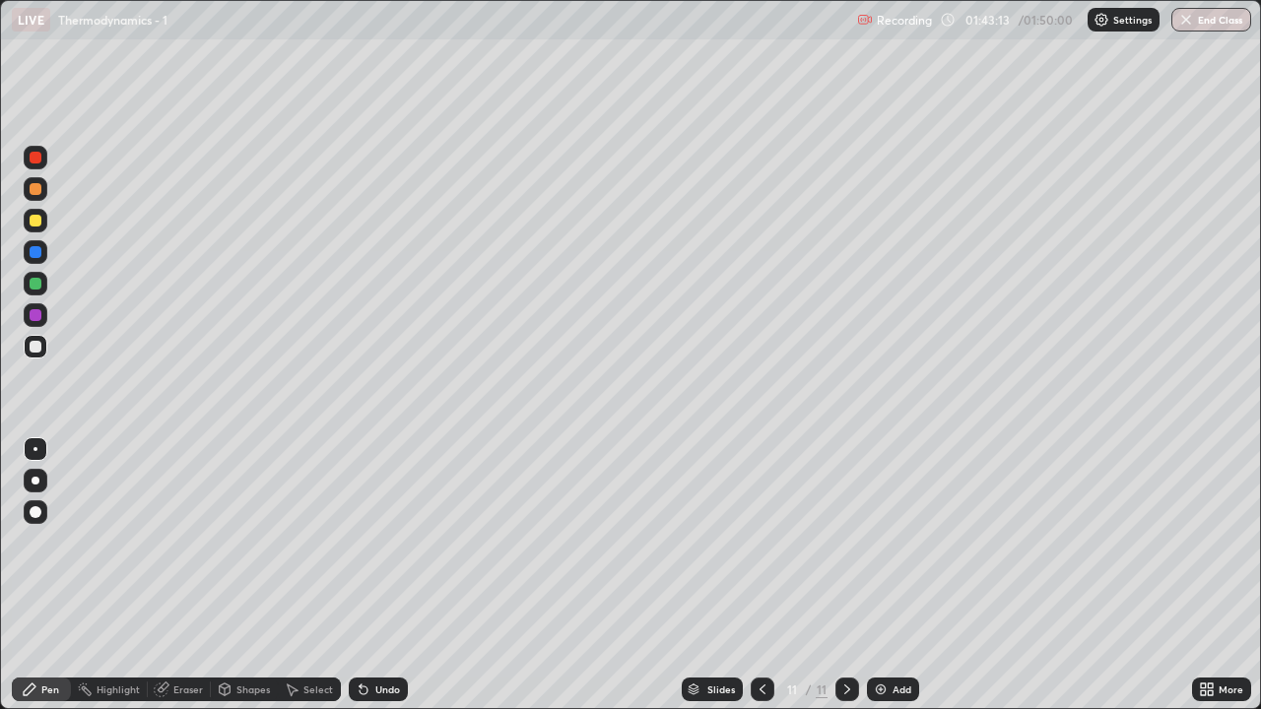
click at [889, 583] on div "Add" at bounding box center [893, 690] width 52 height 24
click at [32, 224] on div at bounding box center [36, 221] width 12 height 12
click at [387, 583] on div "Undo" at bounding box center [387, 690] width 25 height 10
click at [387, 583] on div "Undo" at bounding box center [378, 690] width 59 height 24
click at [381, 583] on div "Undo" at bounding box center [378, 690] width 59 height 24
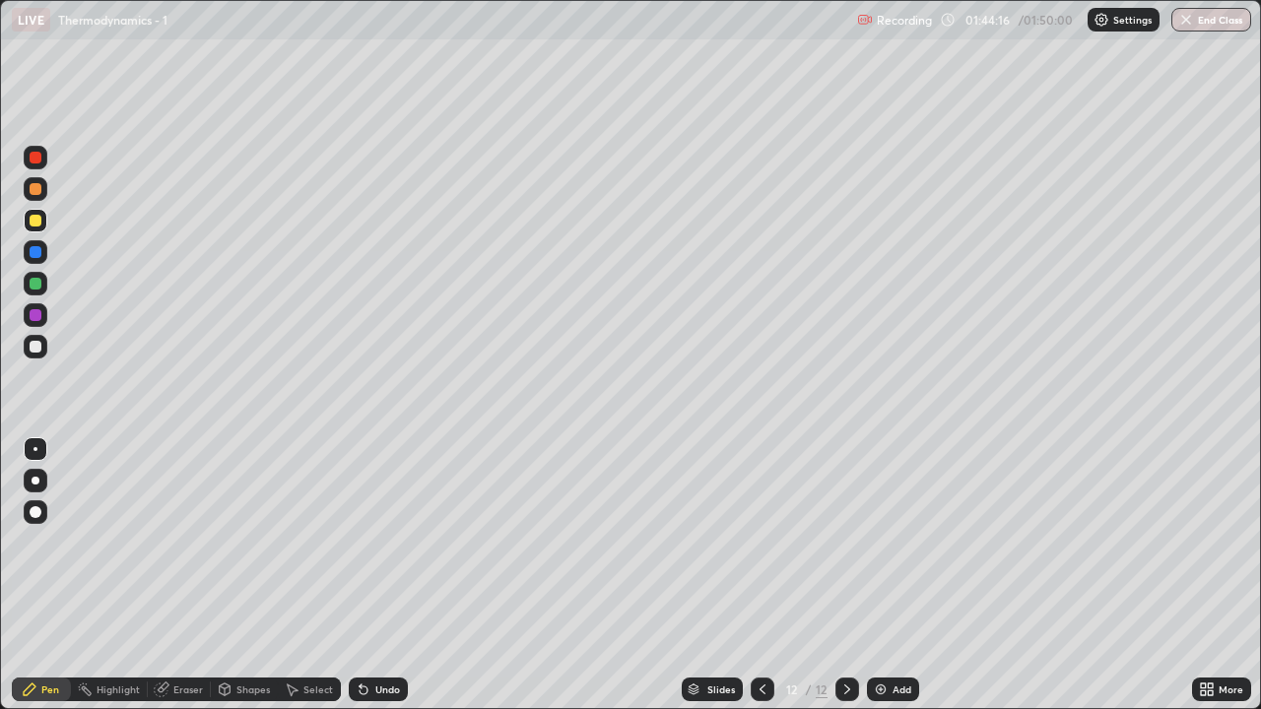
click at [396, 583] on div "Undo" at bounding box center [387, 690] width 25 height 10
click at [393, 583] on div "Undo" at bounding box center [378, 690] width 59 height 24
click at [389, 583] on div "Undo" at bounding box center [387, 690] width 25 height 10
click at [388, 583] on div "Undo" at bounding box center [387, 690] width 25 height 10
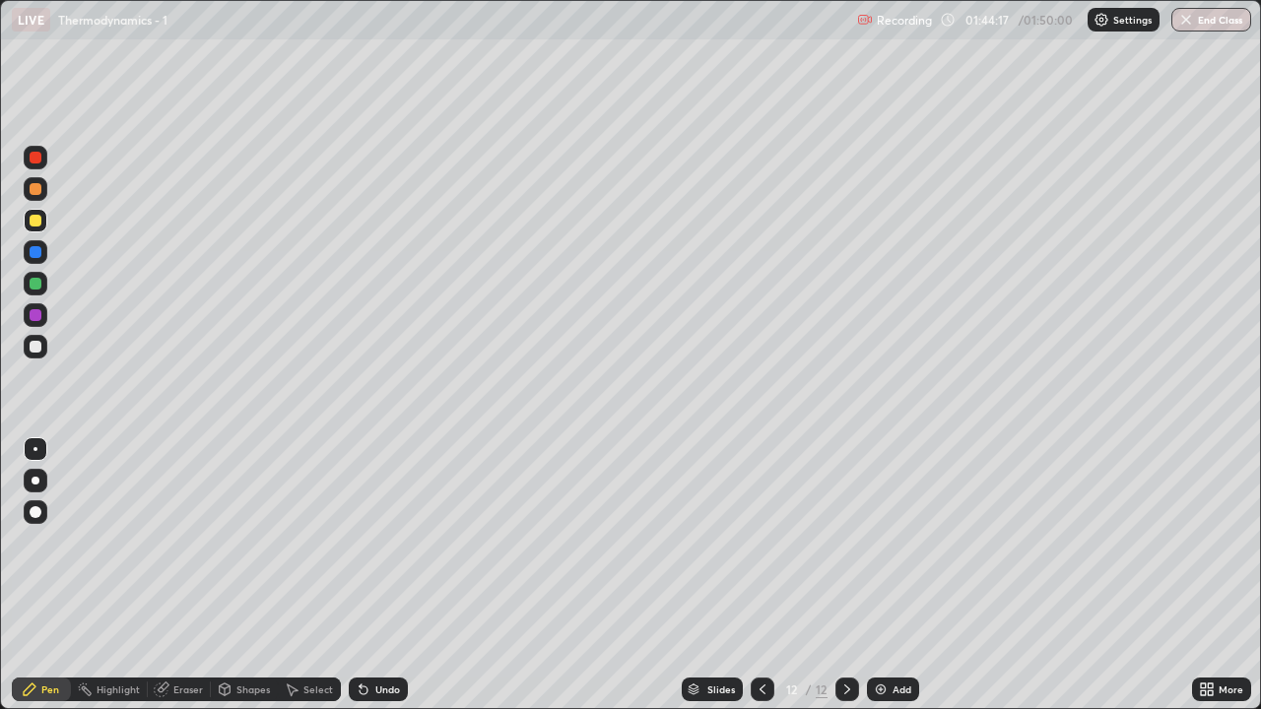
click at [385, 583] on div "Undo" at bounding box center [387, 690] width 25 height 10
click at [381, 583] on div "Undo" at bounding box center [387, 690] width 25 height 10
click at [397, 583] on div "Undo" at bounding box center [378, 690] width 59 height 24
click at [396, 583] on div "Undo" at bounding box center [387, 690] width 25 height 10
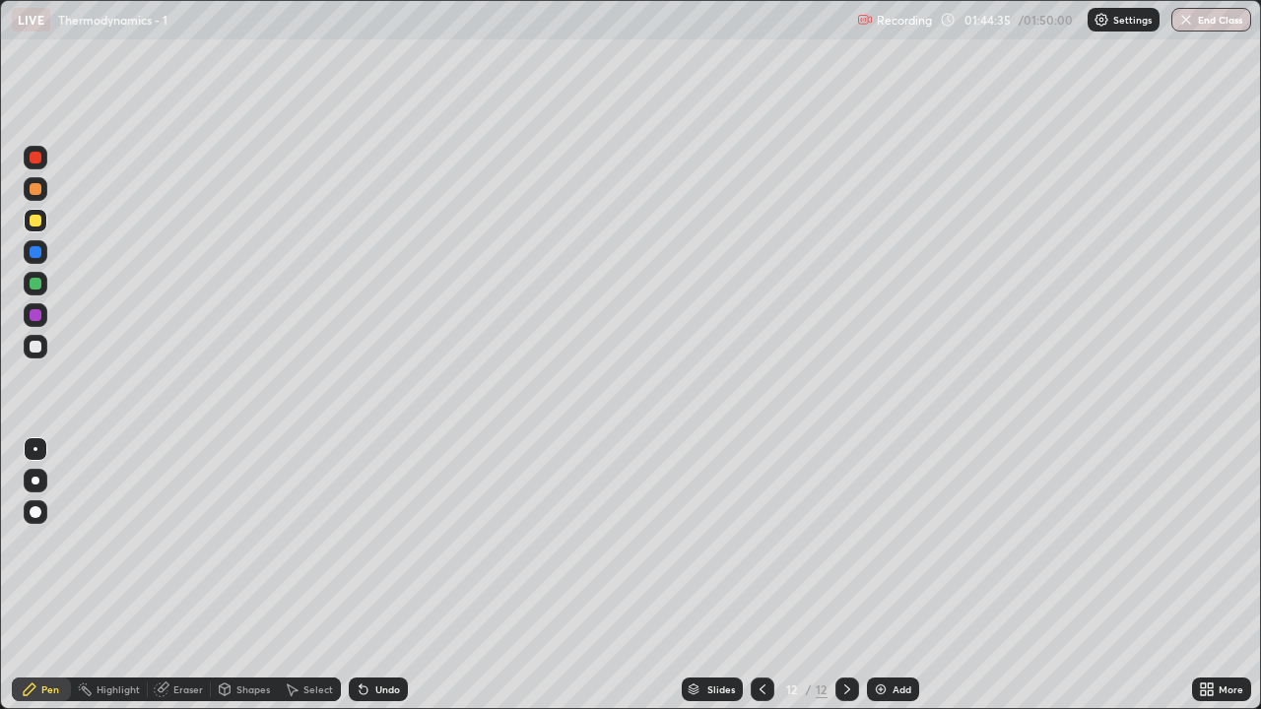
click at [390, 583] on div "Undo" at bounding box center [387, 690] width 25 height 10
click at [388, 583] on div "Undo" at bounding box center [387, 690] width 25 height 10
click at [382, 583] on div "Undo" at bounding box center [378, 690] width 59 height 24
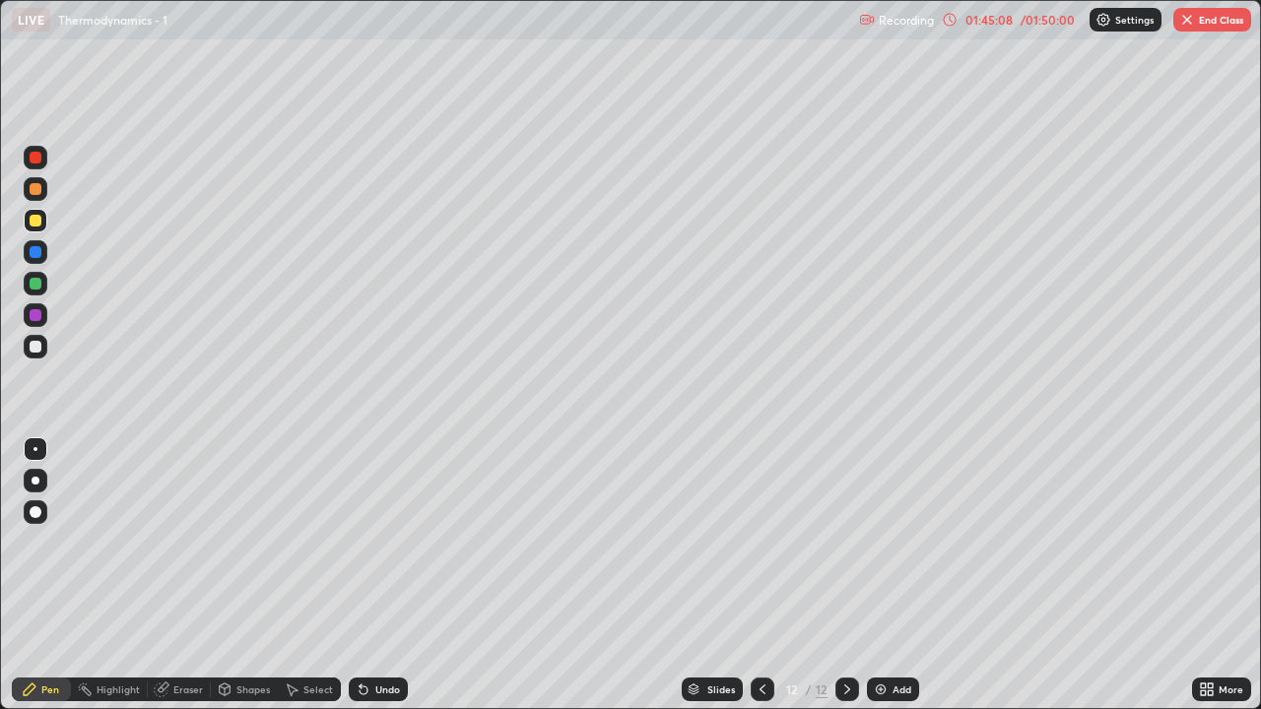
click at [33, 191] on div at bounding box center [36, 189] width 12 height 12
click at [37, 230] on div at bounding box center [36, 221] width 24 height 24
click at [0, 507] on div "Setting up your live class" at bounding box center [630, 354] width 1261 height 709
click at [1227, 19] on button "End Class" at bounding box center [1212, 20] width 78 height 24
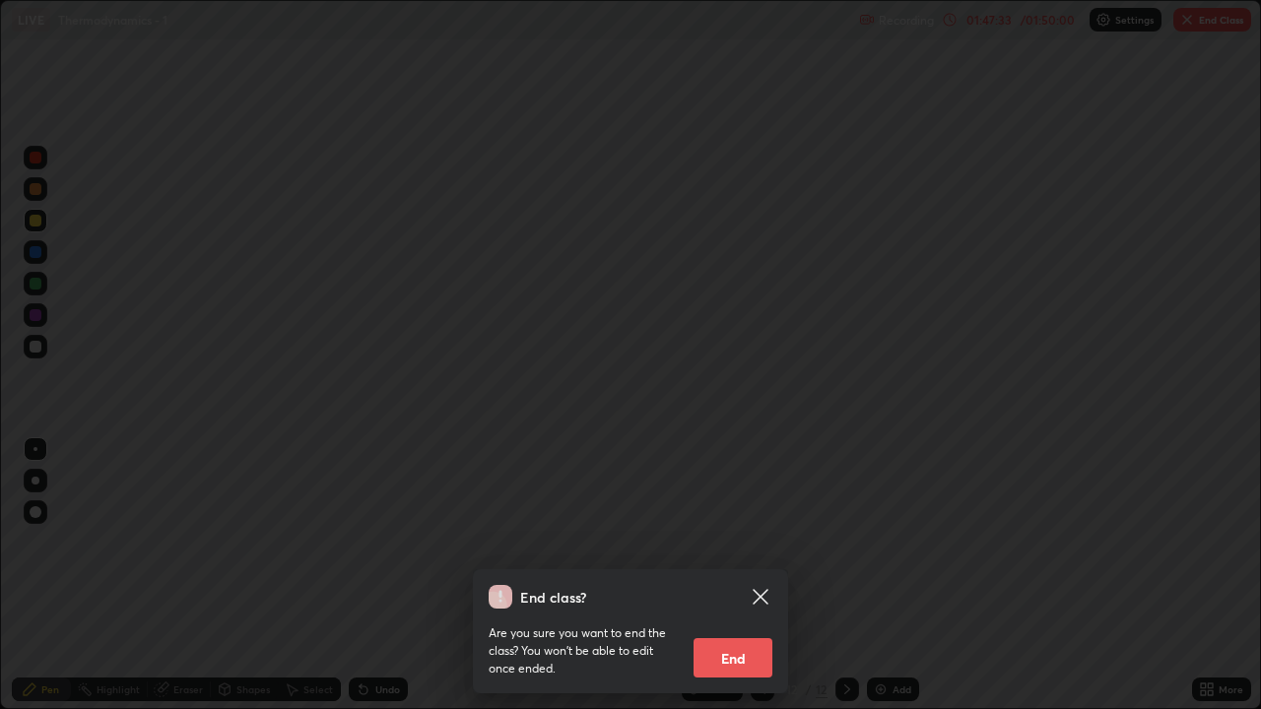
click at [734, 583] on button "End" at bounding box center [732, 657] width 79 height 39
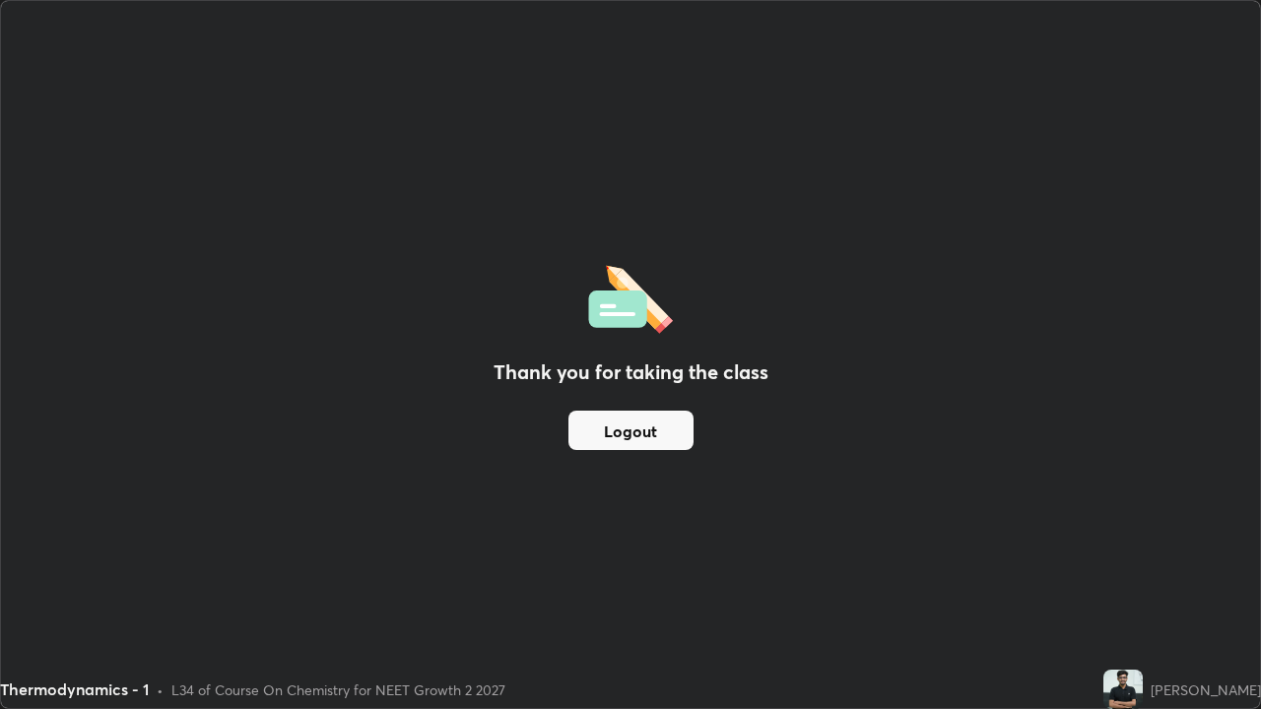
click at [614, 429] on button "Logout" at bounding box center [630, 430] width 125 height 39
